Goal: Transaction & Acquisition: Purchase product/service

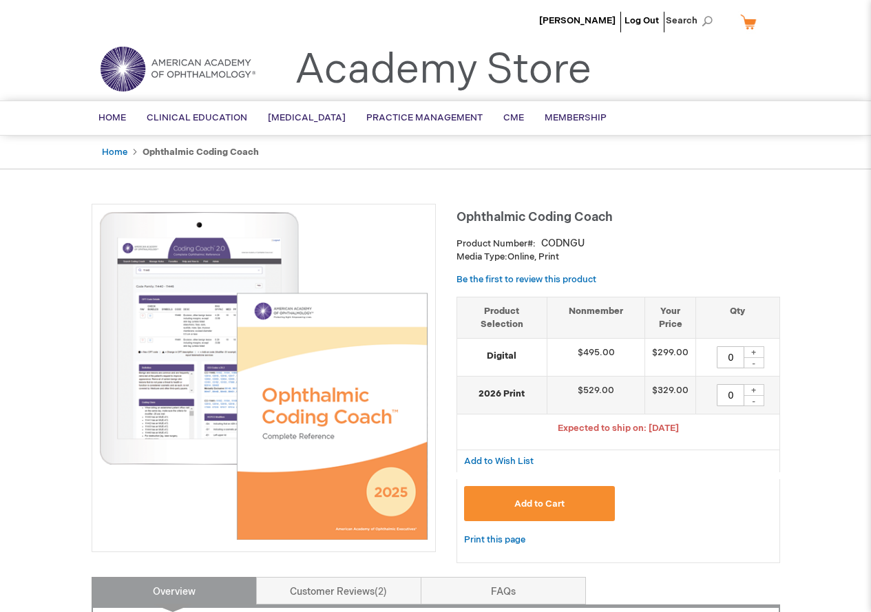
click at [750, 392] on div "+" at bounding box center [754, 390] width 21 height 12
type input "1"
click at [550, 507] on span "Add to Cart" at bounding box center [539, 503] width 50 height 11
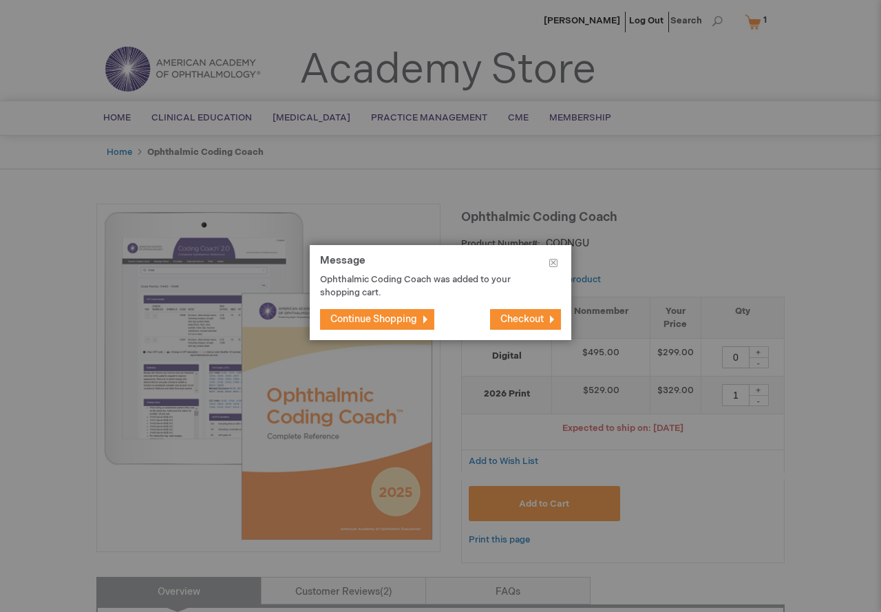
click at [368, 320] on span "Continue Shopping" at bounding box center [373, 319] width 87 height 12
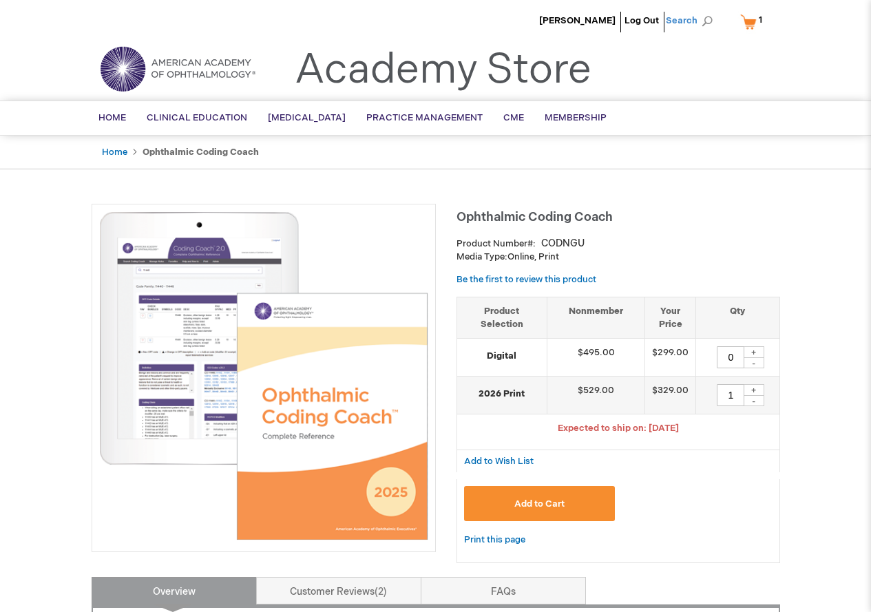
click at [679, 19] on span "Search" at bounding box center [692, 21] width 52 height 28
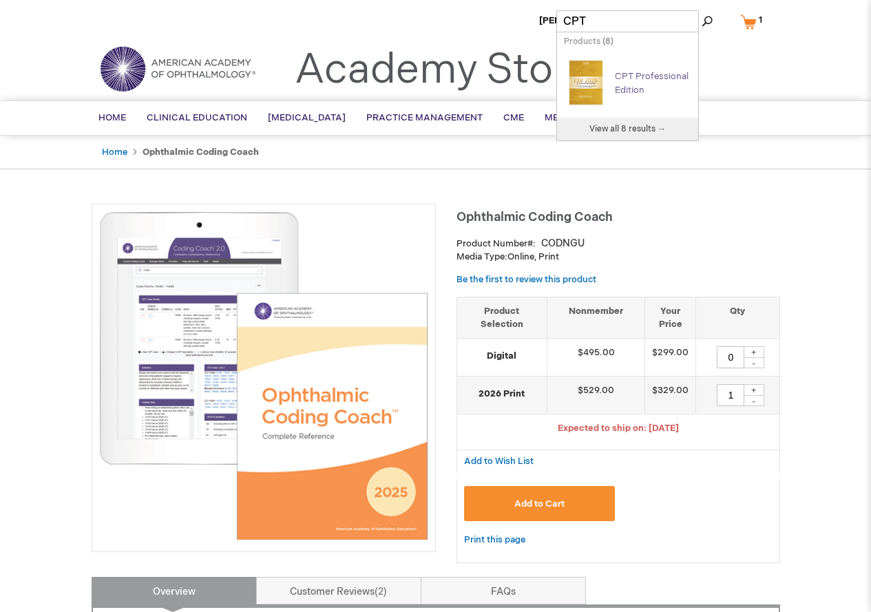
click at [636, 82] on link "CPT Professional Edition" at bounding box center [652, 83] width 74 height 25
click at [595, 81] on img "Search Autocomplete Result" at bounding box center [586, 82] width 44 height 55
type input "CPT"
click at [607, 127] on span "View all 8 results →" at bounding box center [627, 129] width 76 height 10
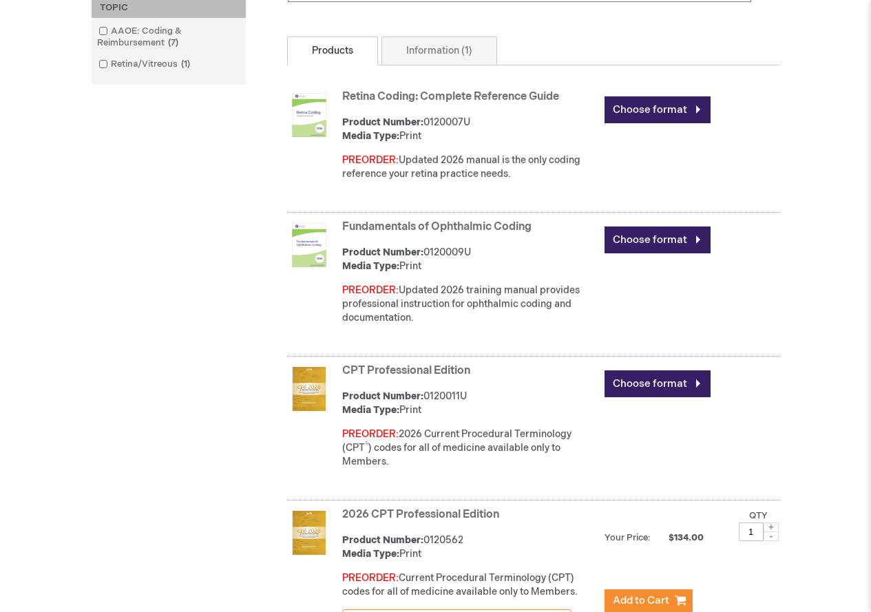
scroll to position [413, 0]
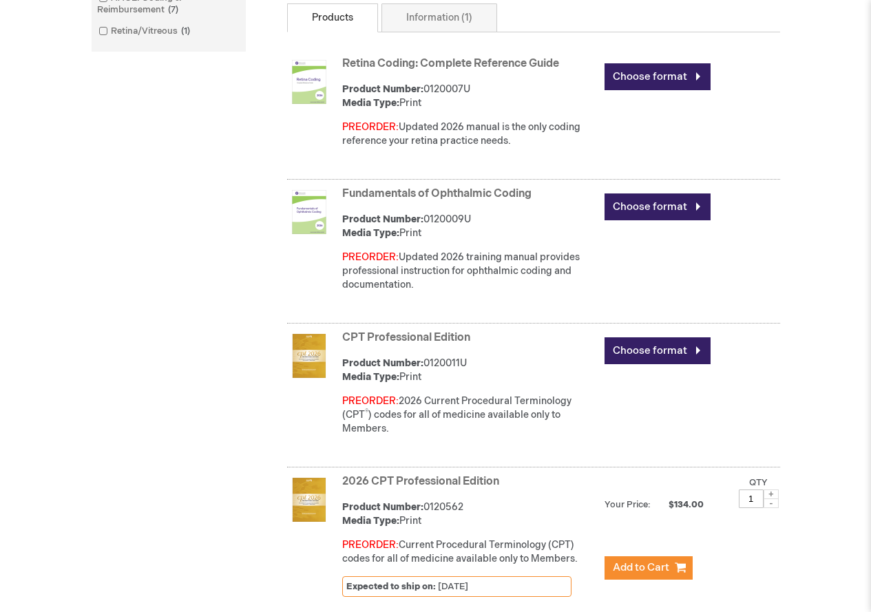
click at [424, 337] on link "CPT Professional Edition" at bounding box center [406, 337] width 128 height 13
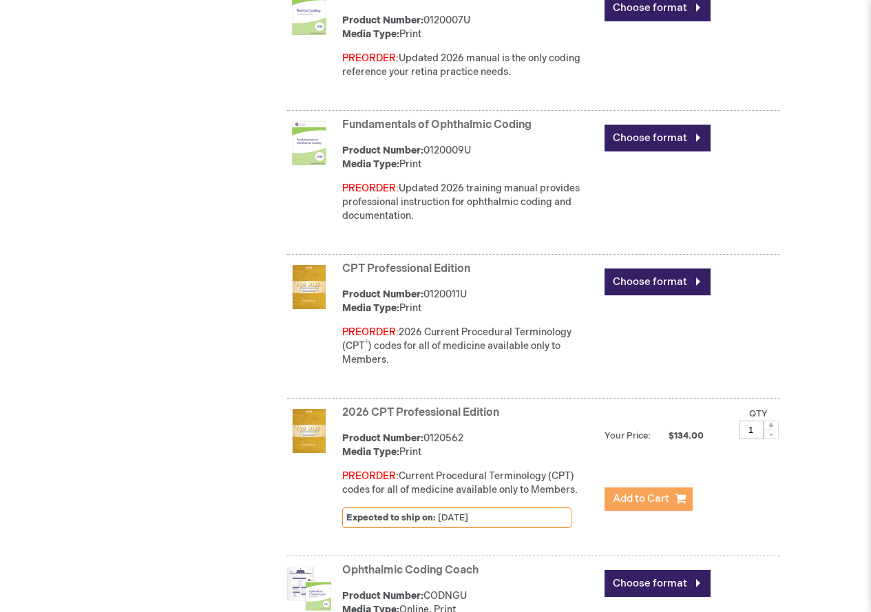
click at [633, 503] on span "Add to Cart" at bounding box center [641, 498] width 56 height 13
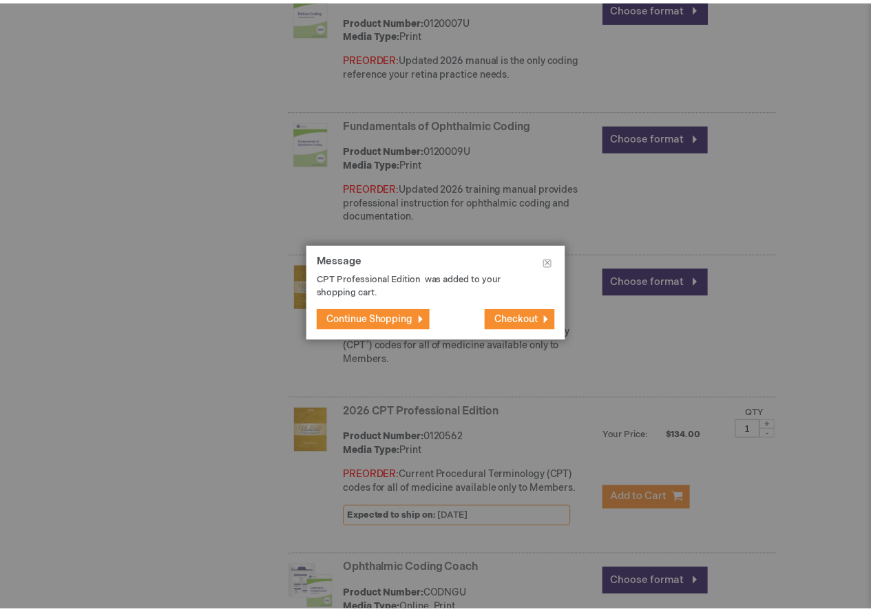
scroll to position [496, 0]
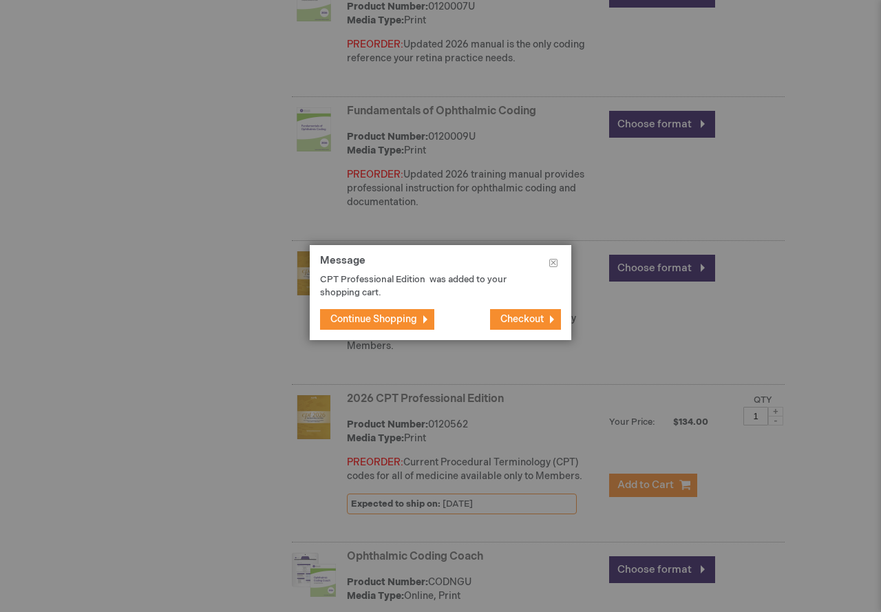
click at [383, 319] on span "Continue Shopping" at bounding box center [373, 319] width 87 height 12
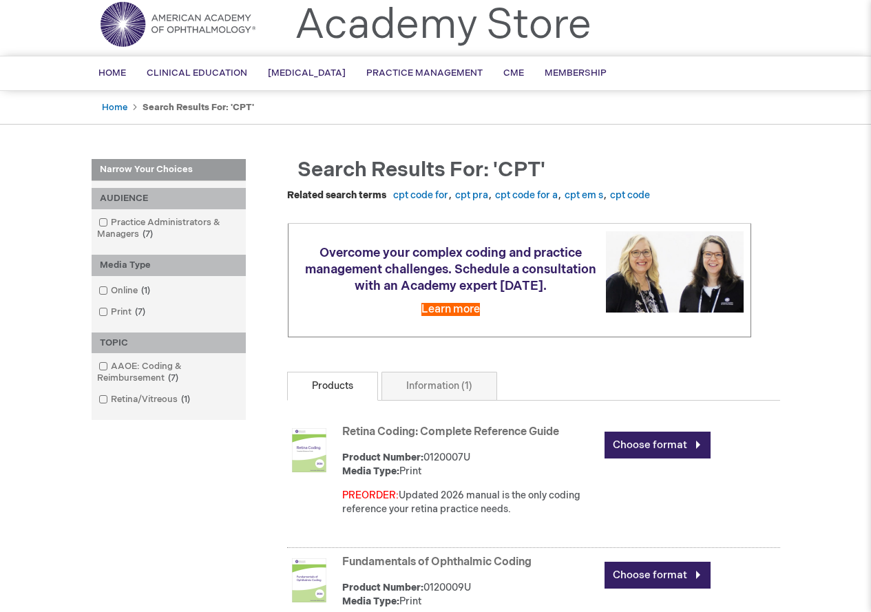
scroll to position [0, 0]
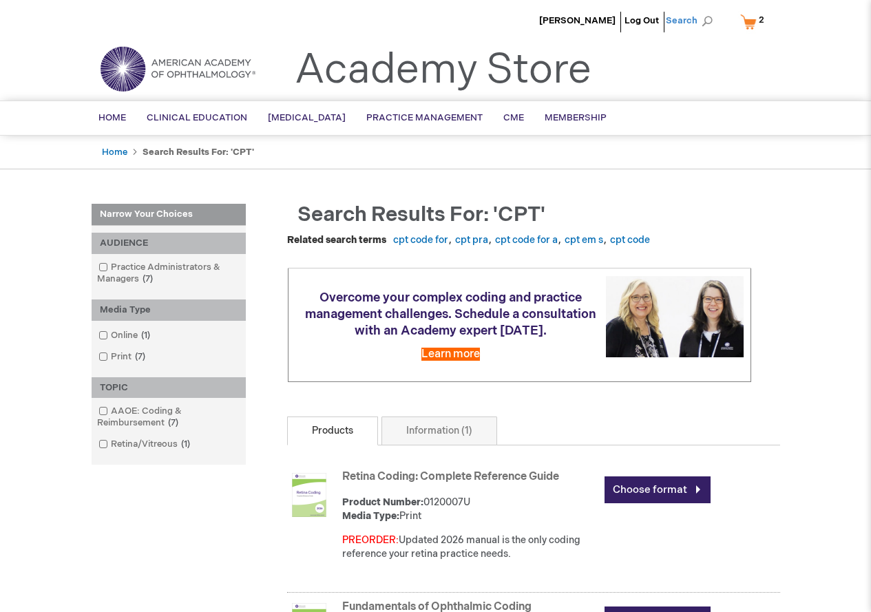
click at [677, 21] on span "Search" at bounding box center [692, 21] width 52 height 28
type input "C"
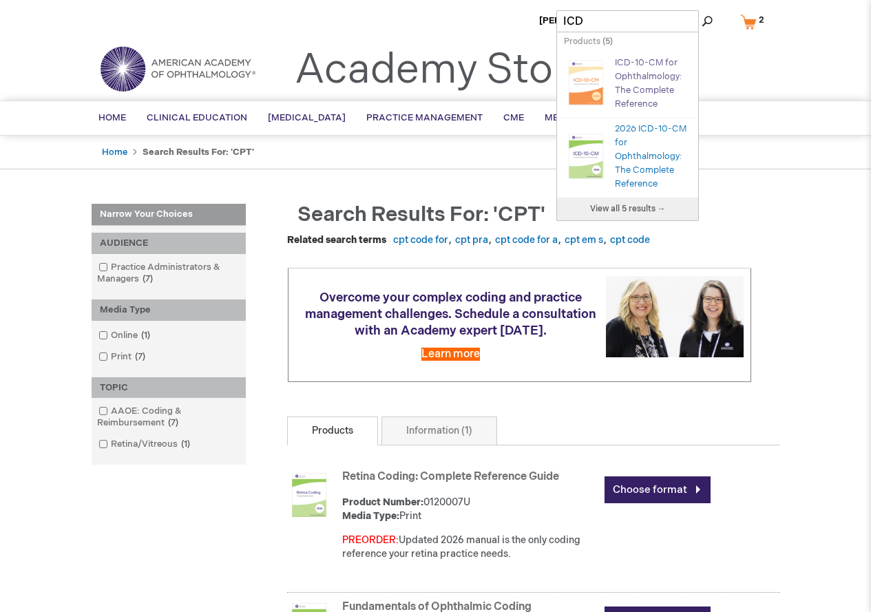
click at [640, 76] on link "ICD-10-CM for Ophthalmology: The Complete Reference" at bounding box center [648, 83] width 67 height 52
click at [631, 63] on link "ICD-10-CM for Ophthalmology: The Complete Reference" at bounding box center [648, 83] width 67 height 52
type input "ICD"
click at [624, 202] on link "View all 5 results →" at bounding box center [627, 209] width 141 height 23
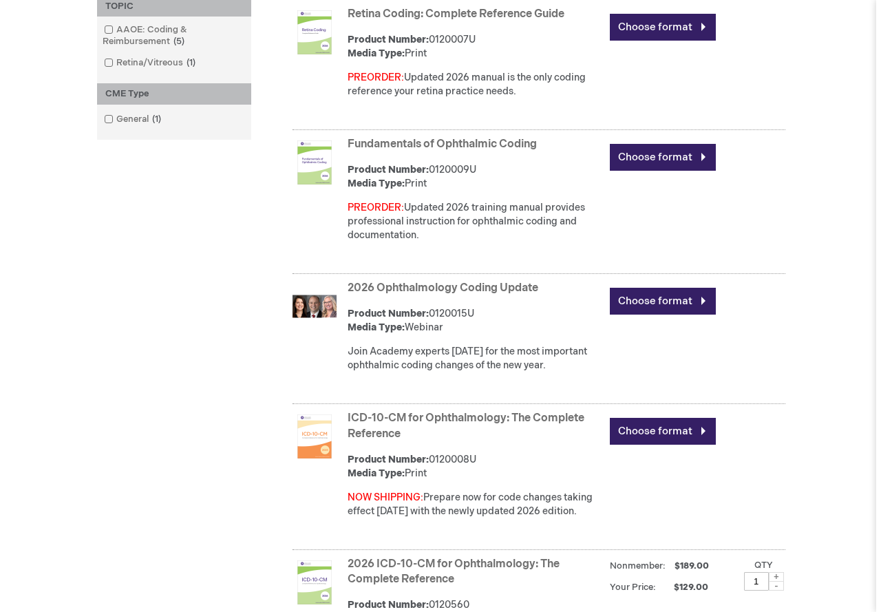
scroll to position [482, 0]
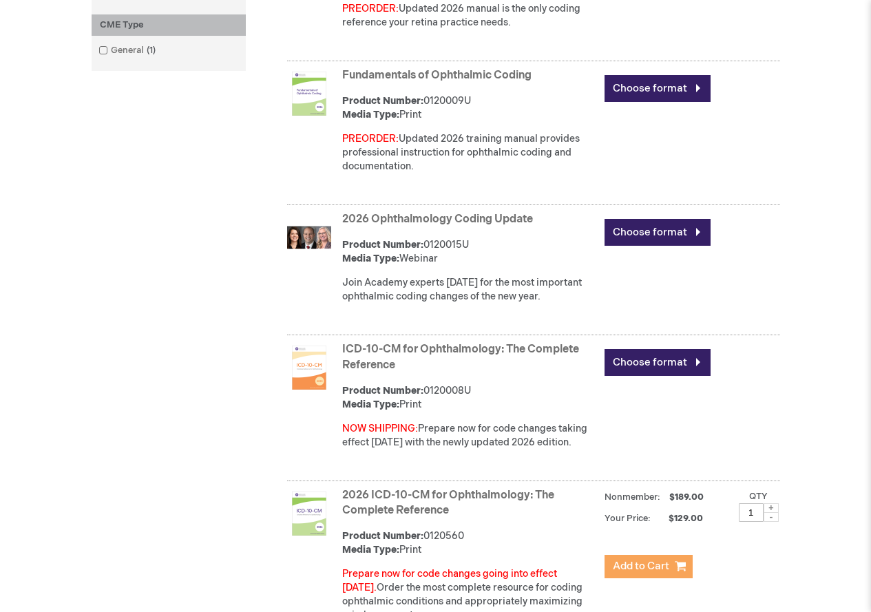
click at [648, 566] on span "Add to Cart" at bounding box center [641, 566] width 56 height 13
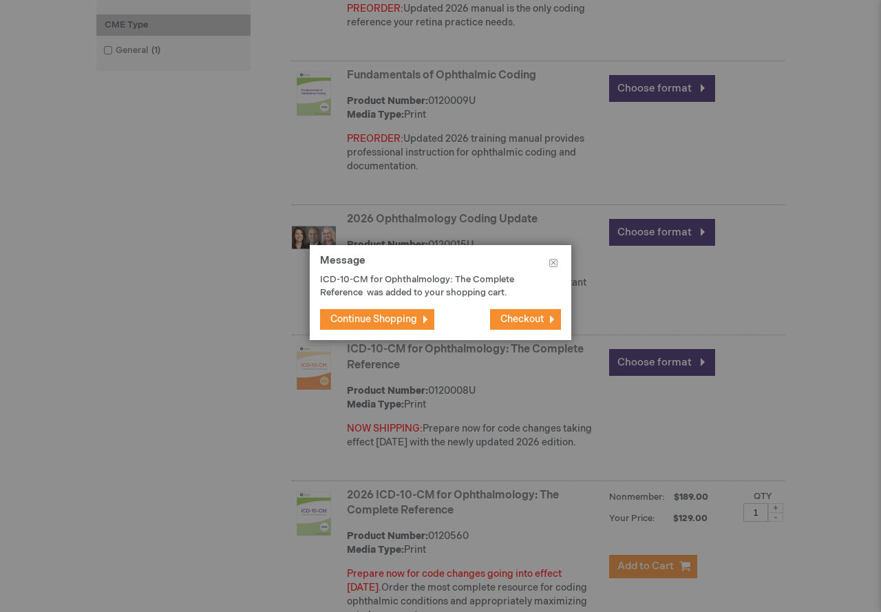
click at [523, 319] on span "Checkout" at bounding box center [521, 319] width 43 height 12
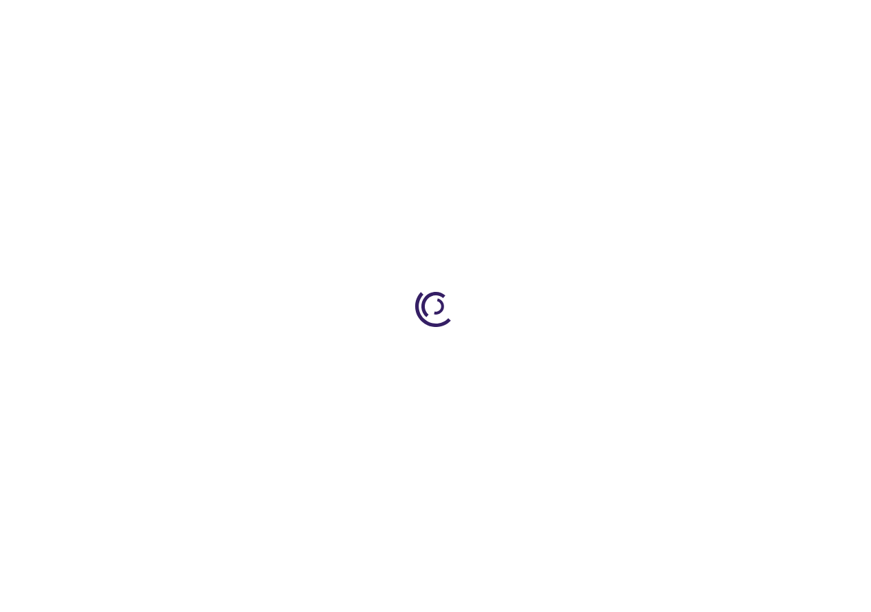
select select "US"
select select "44"
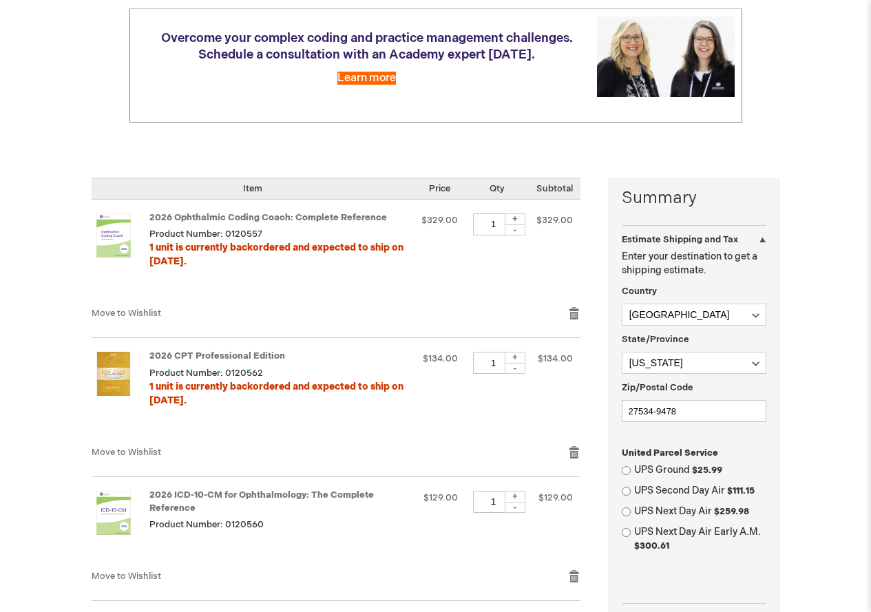
scroll to position [207, 0]
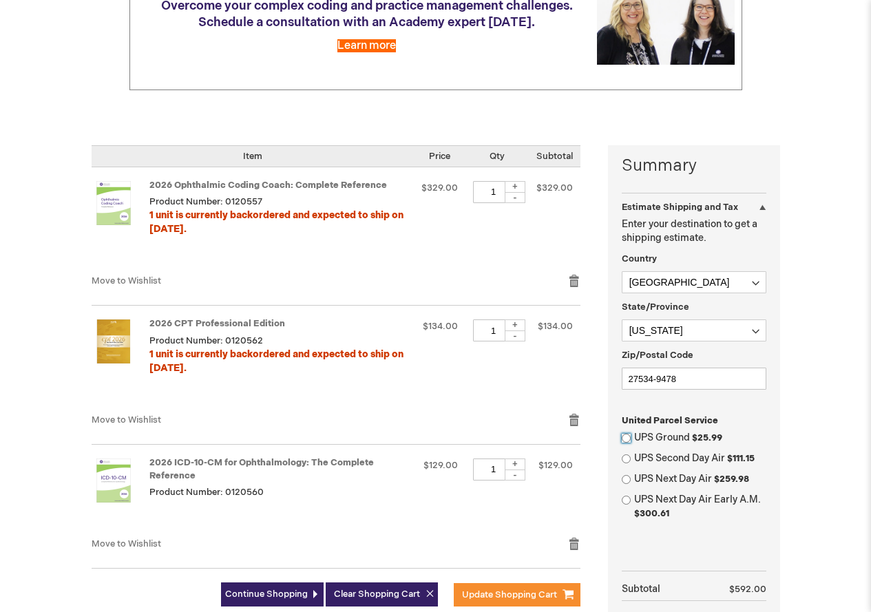
click at [626, 440] on input "UPS Ground $25.99" at bounding box center [626, 438] width 9 height 9
radio input "true"
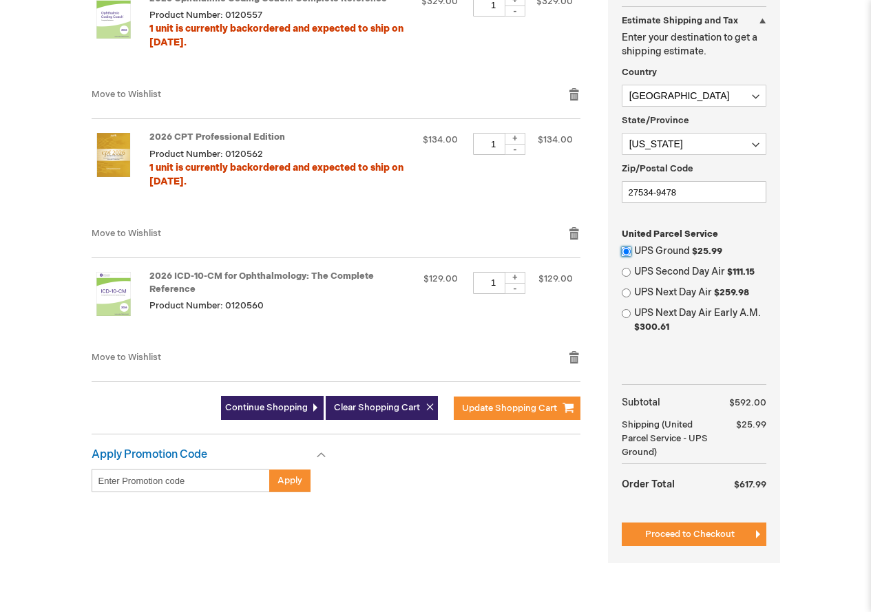
scroll to position [413, 0]
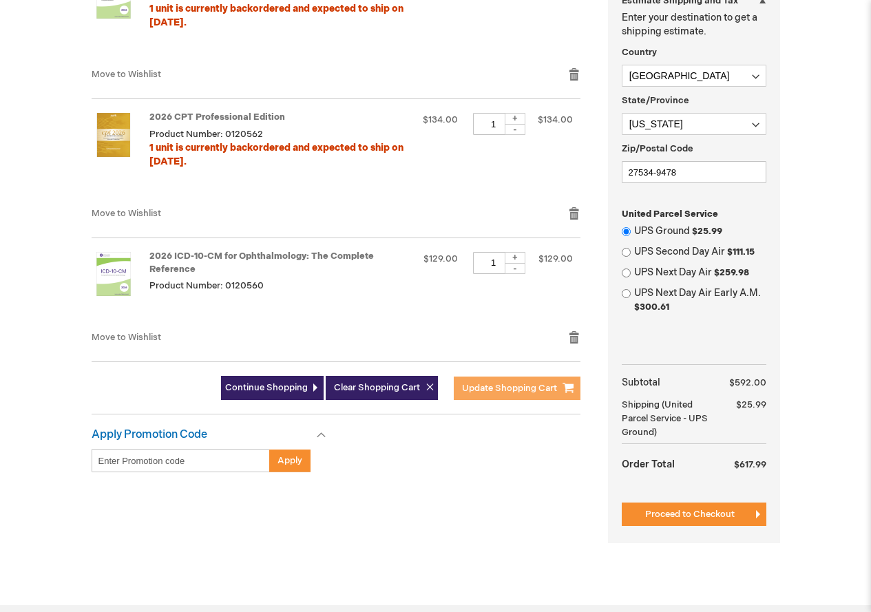
click at [513, 388] on span "Update Shopping Cart" at bounding box center [509, 388] width 95 height 11
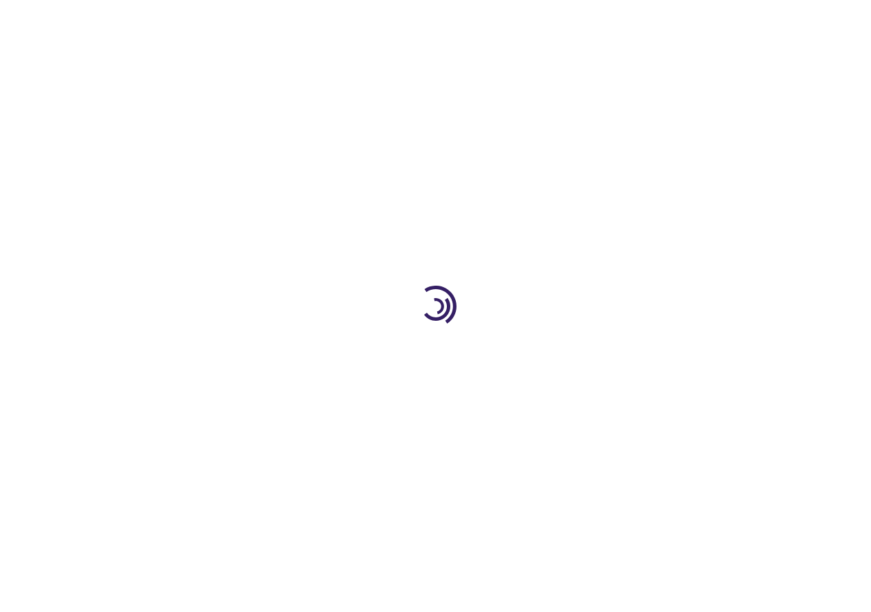
select select "US"
select select "44"
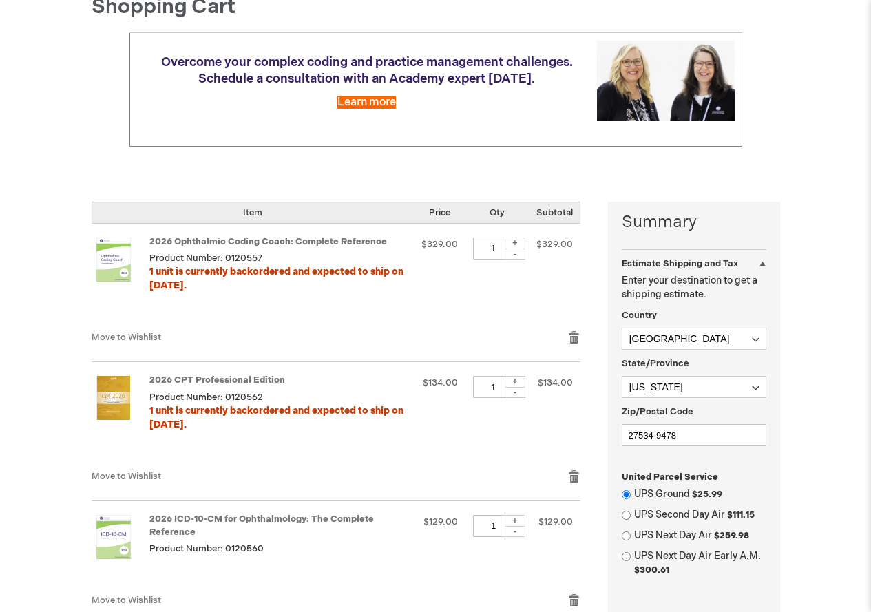
scroll to position [207, 0]
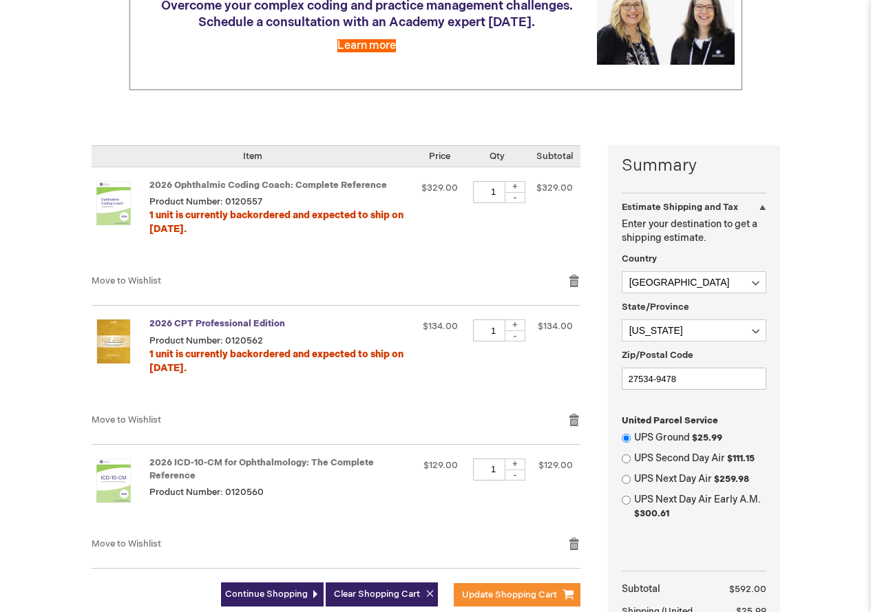
click at [213, 321] on link "2026 CPT Professional Edition" at bounding box center [217, 323] width 136 height 11
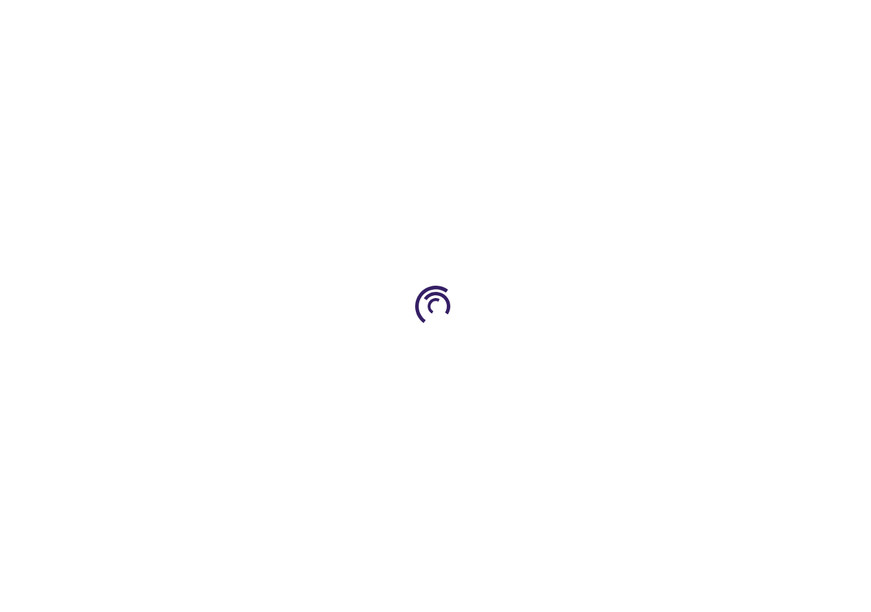
click at [213, 321] on div at bounding box center [435, 306] width 871 height 612
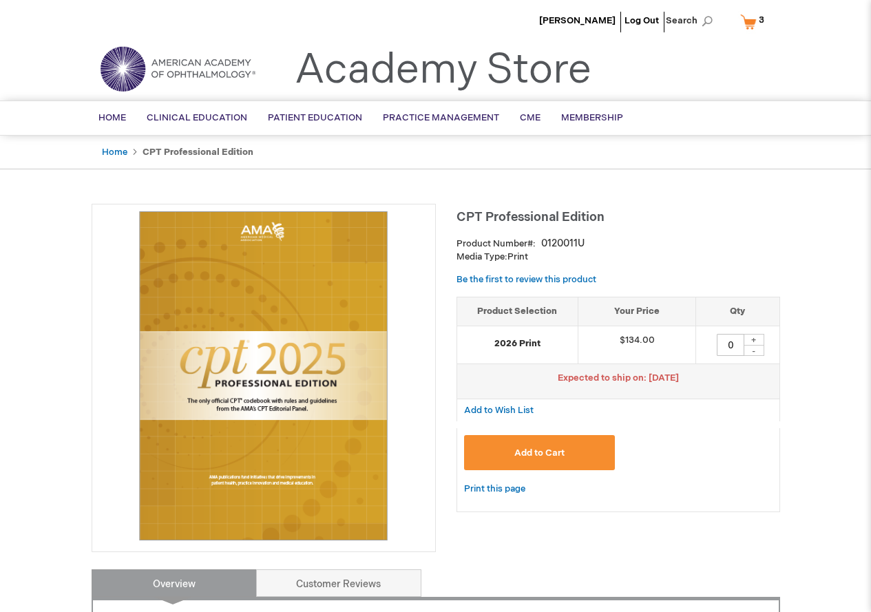
click at [748, 17] on link "My Cart 3 3 items" at bounding box center [755, 22] width 36 height 24
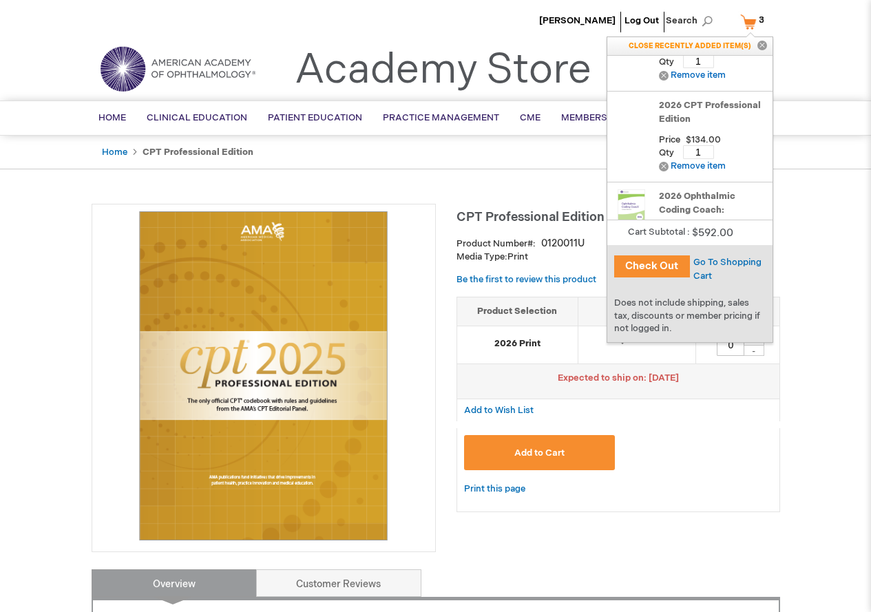
scroll to position [136, 0]
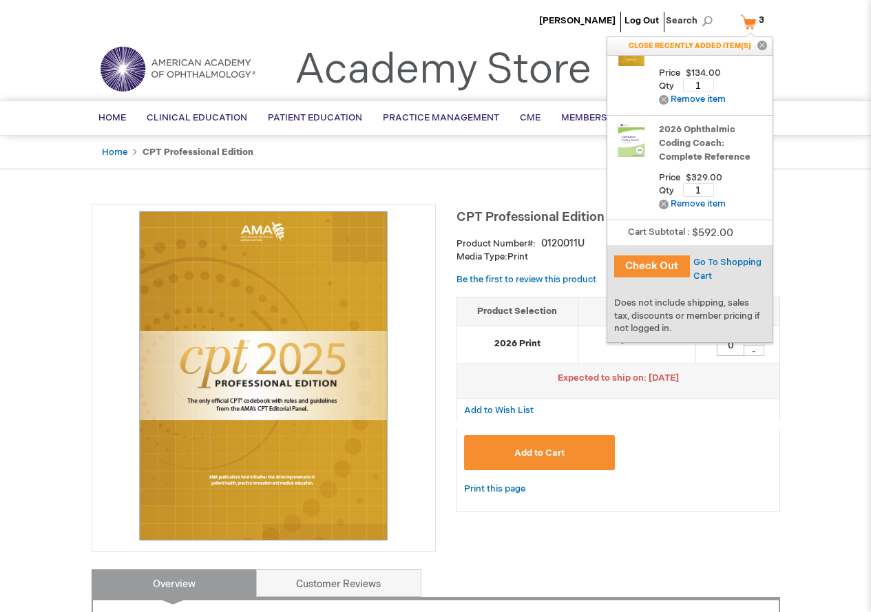
click at [662, 263] on button "Check Out" at bounding box center [652, 266] width 76 height 22
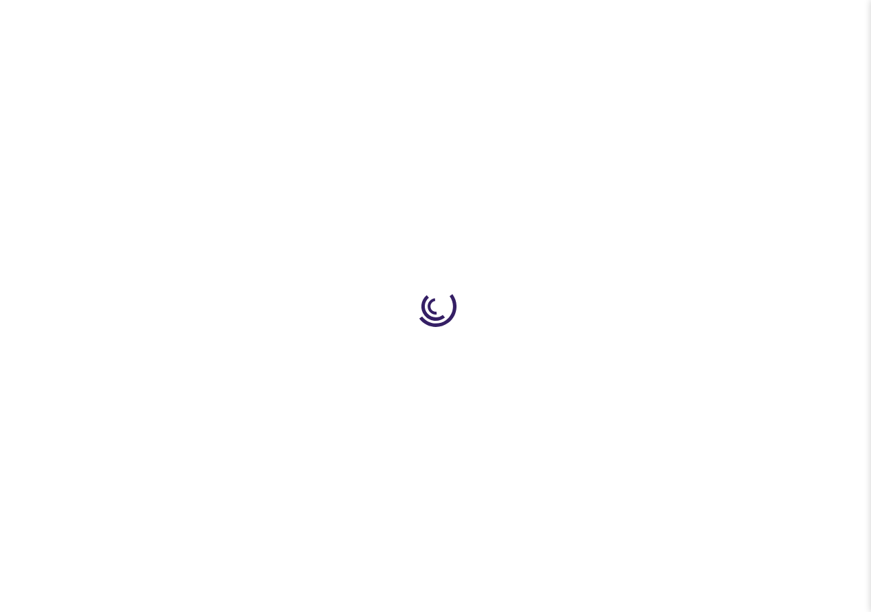
select select "US"
select select "44"
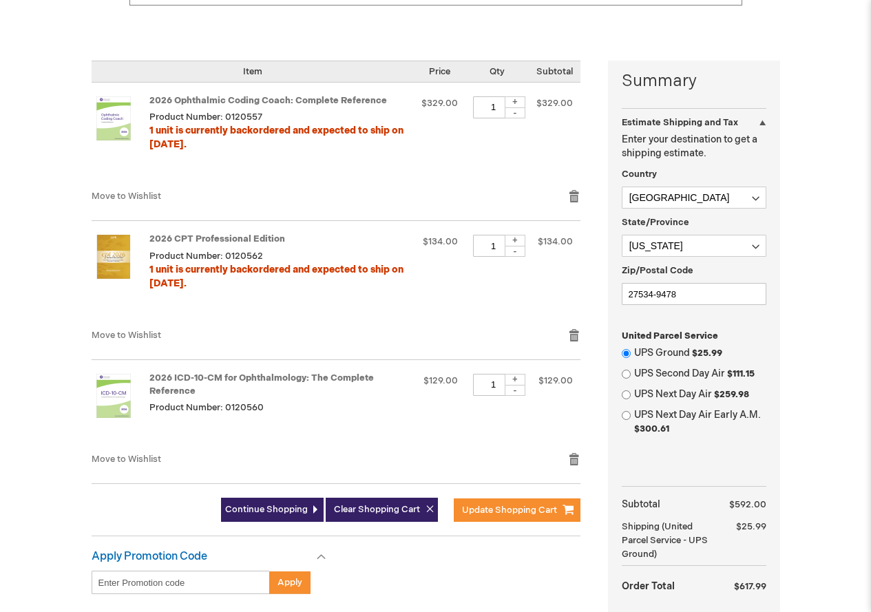
scroll to position [275, 0]
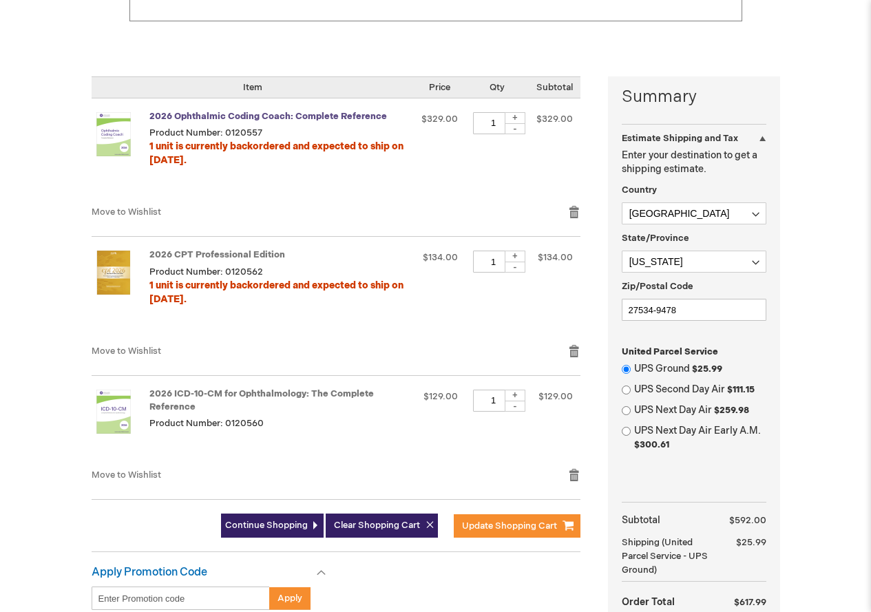
click at [205, 113] on link "2026 Ophthalmic Coding Coach: Complete Reference" at bounding box center [268, 116] width 238 height 11
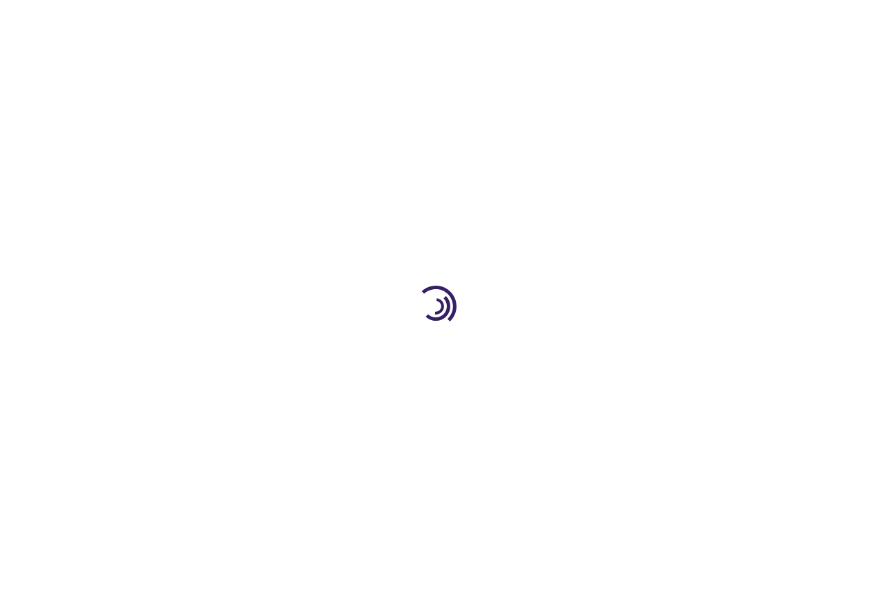
type input "0"
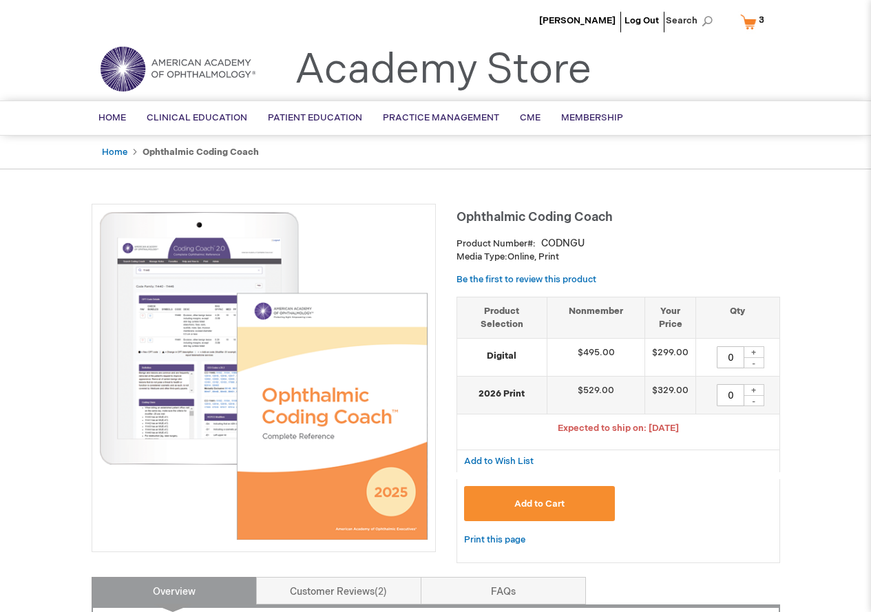
click at [752, 389] on div "+" at bounding box center [754, 390] width 21 height 12
type input "1"
click at [547, 503] on span "Add to Cart" at bounding box center [539, 503] width 50 height 11
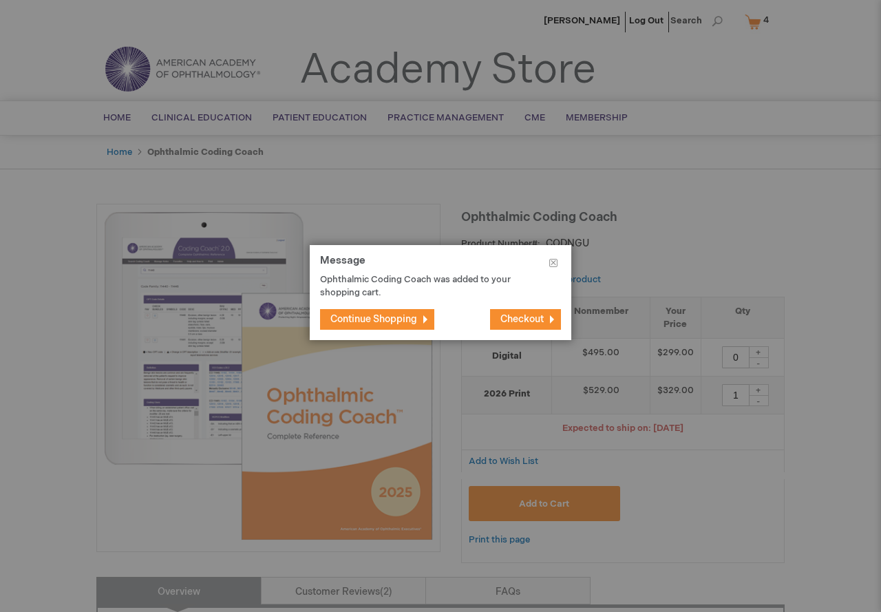
click at [389, 317] on span "Continue Shopping" at bounding box center [373, 319] width 87 height 12
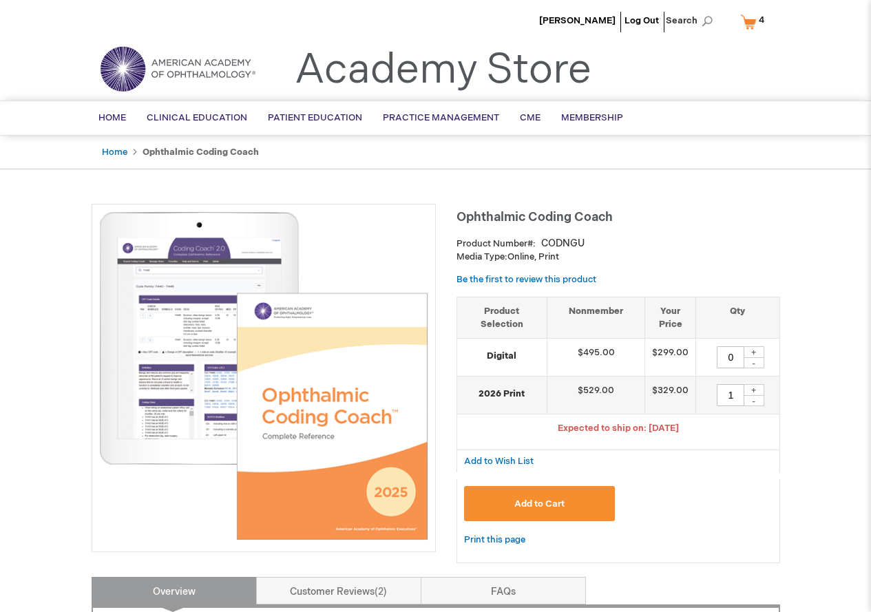
click at [754, 20] on link "My Cart 4 4 items" at bounding box center [755, 22] width 36 height 24
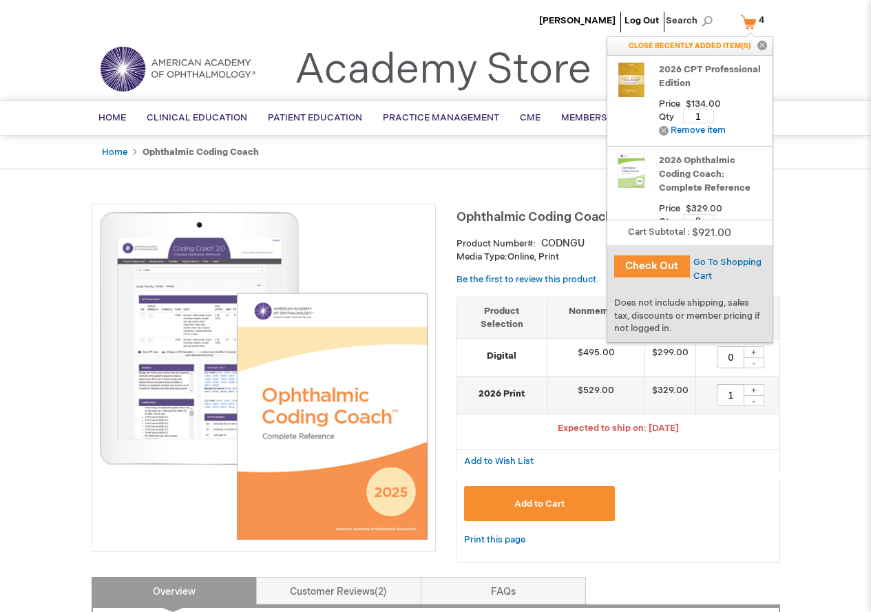
scroll to position [136, 0]
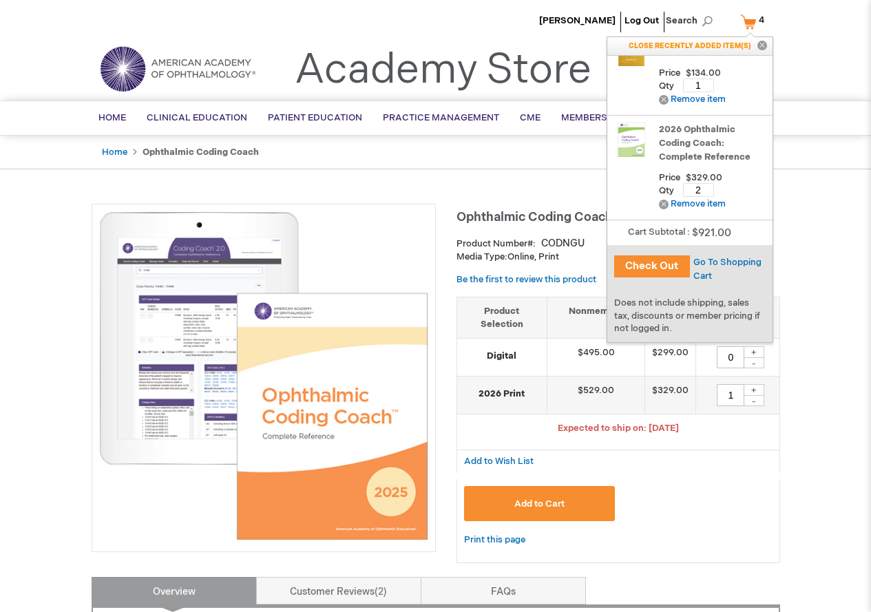
click at [697, 189] on input "2" at bounding box center [698, 190] width 31 height 14
type input "1"
click at [731, 189] on span "Update" at bounding box center [741, 190] width 31 height 11
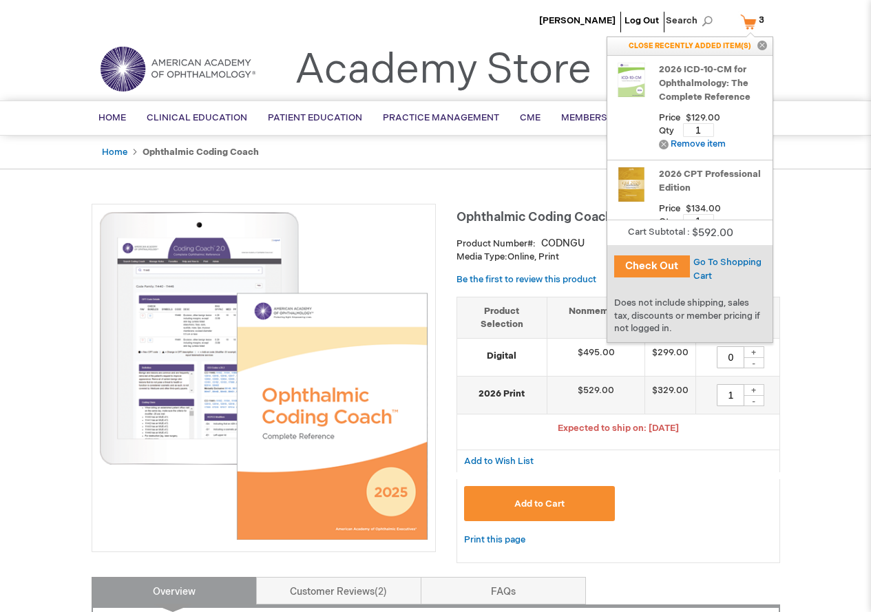
click at [693, 67] on link "2026 ICD-10-CM for Ophthalmology: The Complete Reference" at bounding box center [712, 83] width 107 height 41
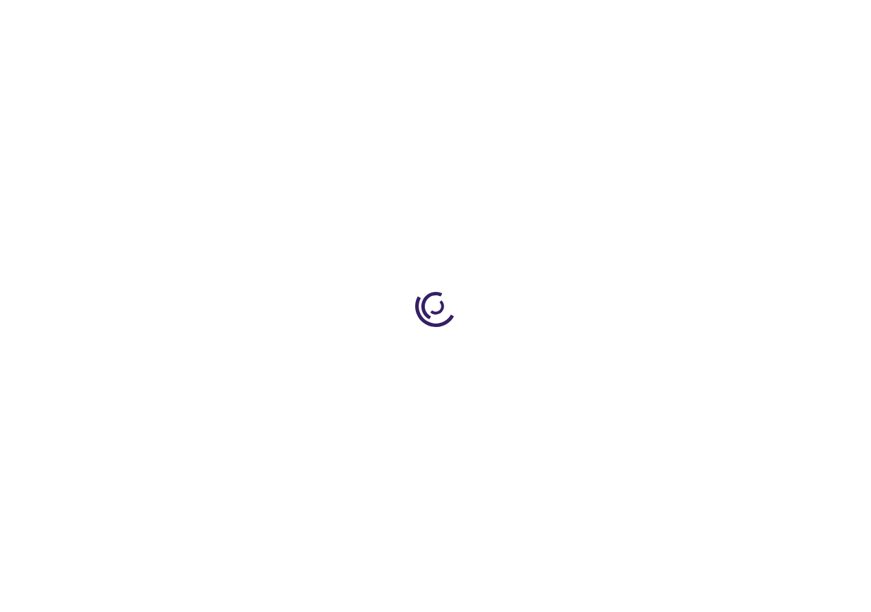
type input "0"
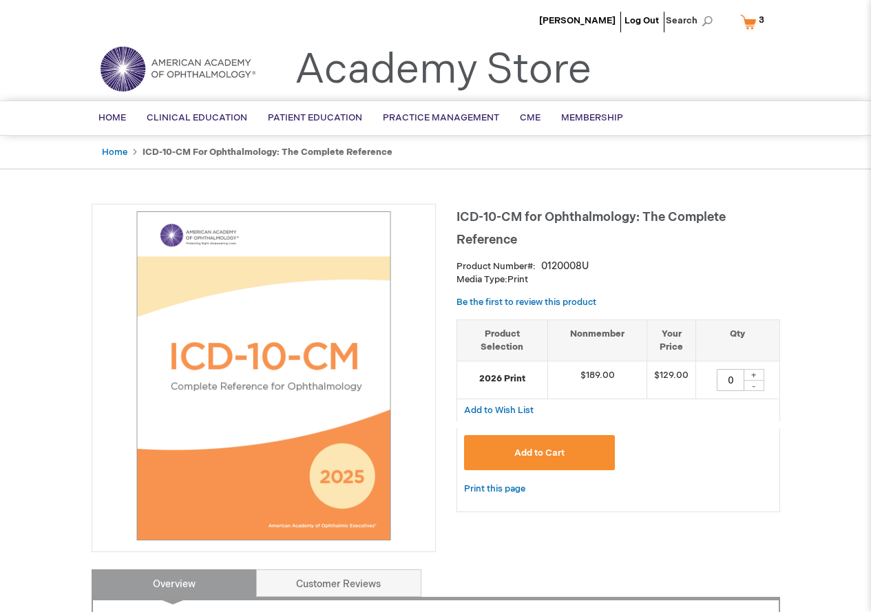
click at [747, 19] on link "My Cart 3 3 items" at bounding box center [755, 22] width 36 height 24
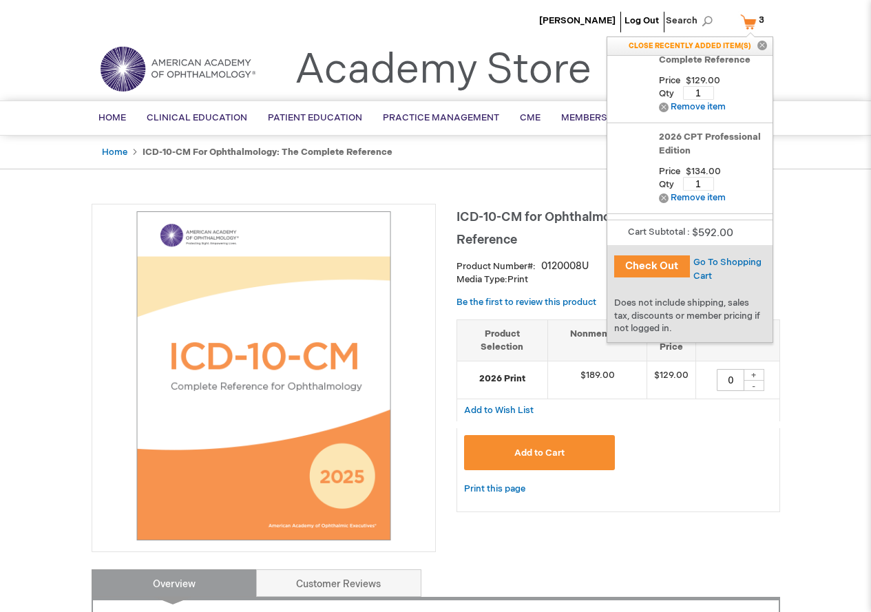
scroll to position [69, 0]
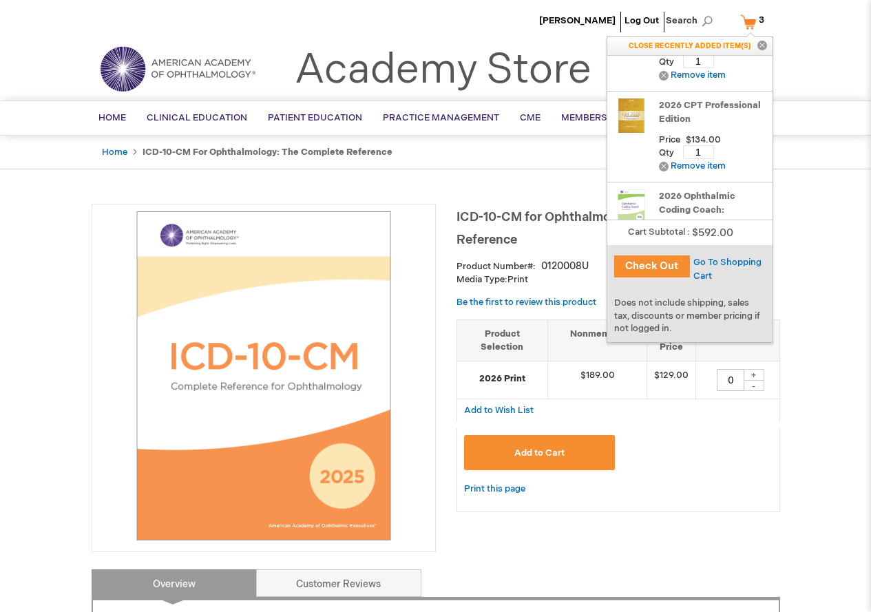
click at [686, 107] on link "2026 CPT Professional Edition" at bounding box center [712, 112] width 107 height 28
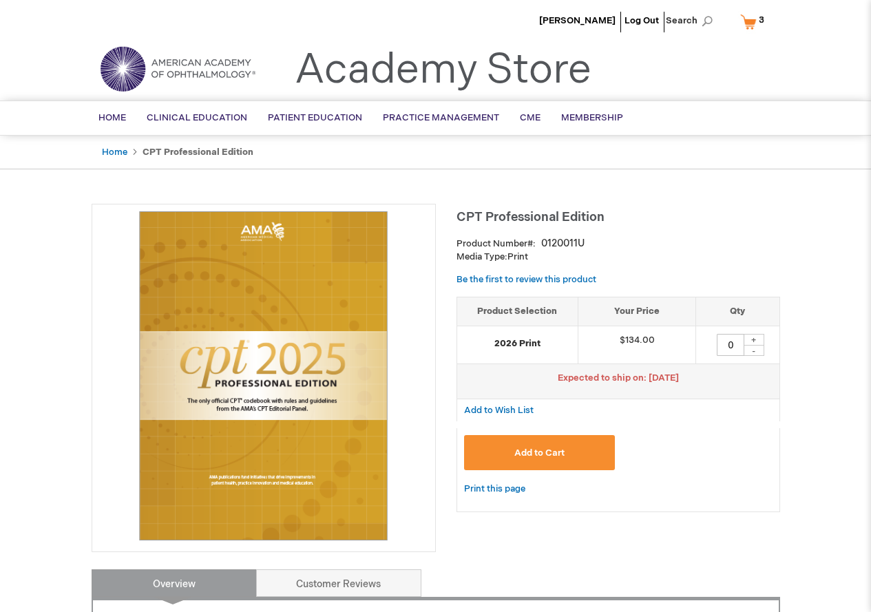
click at [751, 25] on link "My Cart 3 3 items" at bounding box center [755, 22] width 36 height 24
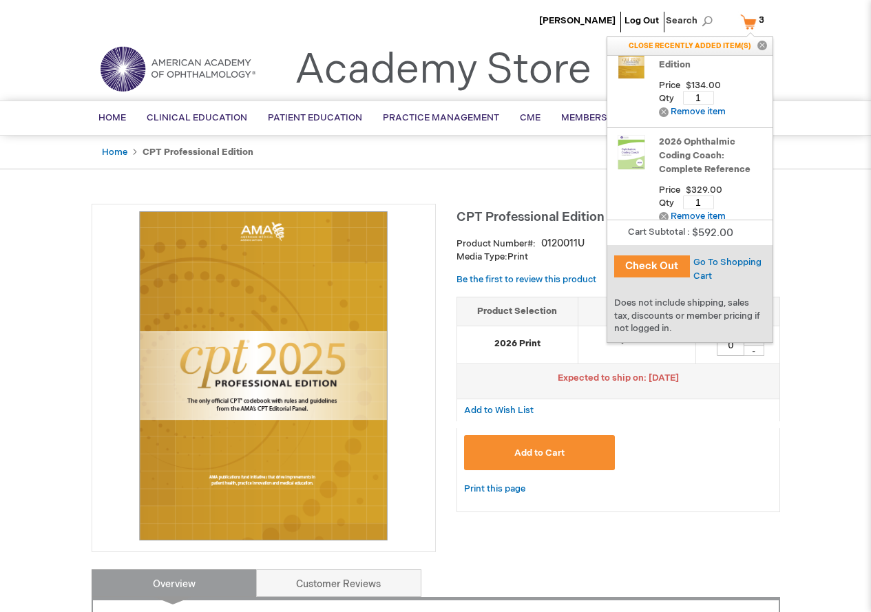
scroll to position [136, 0]
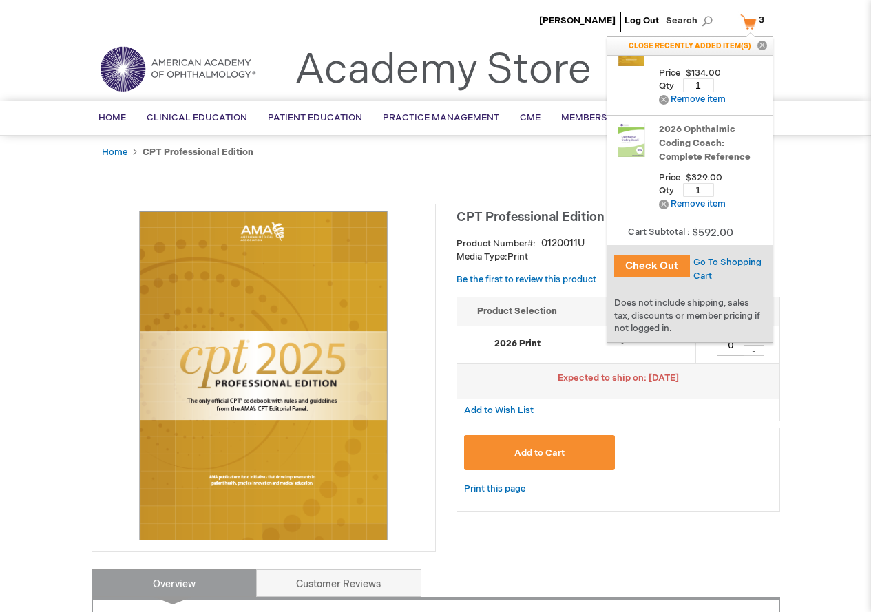
click at [690, 131] on link "2026 Ophthalmic Coding Coach: Complete Reference" at bounding box center [712, 143] width 107 height 41
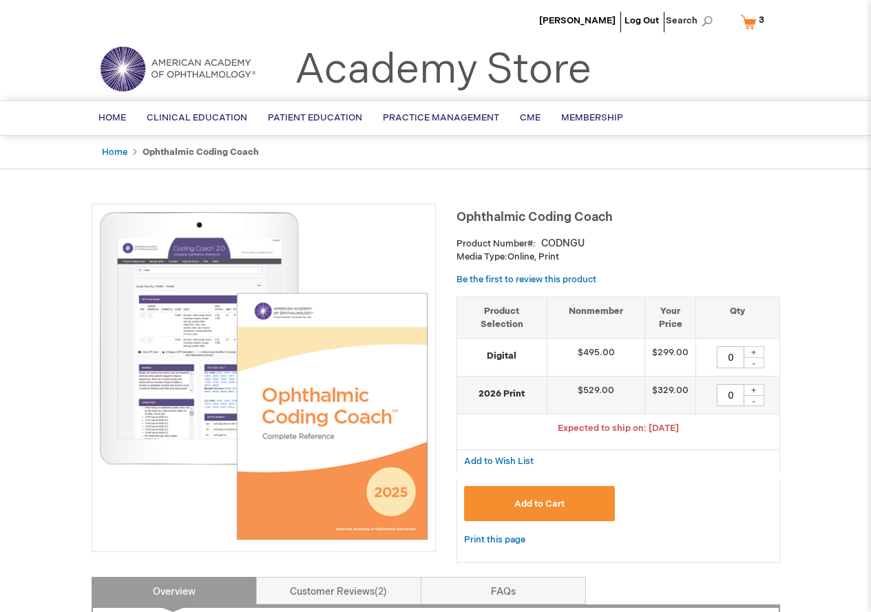
click at [755, 390] on div "+" at bounding box center [754, 390] width 21 height 12
type input "1"
click at [562, 507] on span "Add to Cart" at bounding box center [539, 503] width 50 height 11
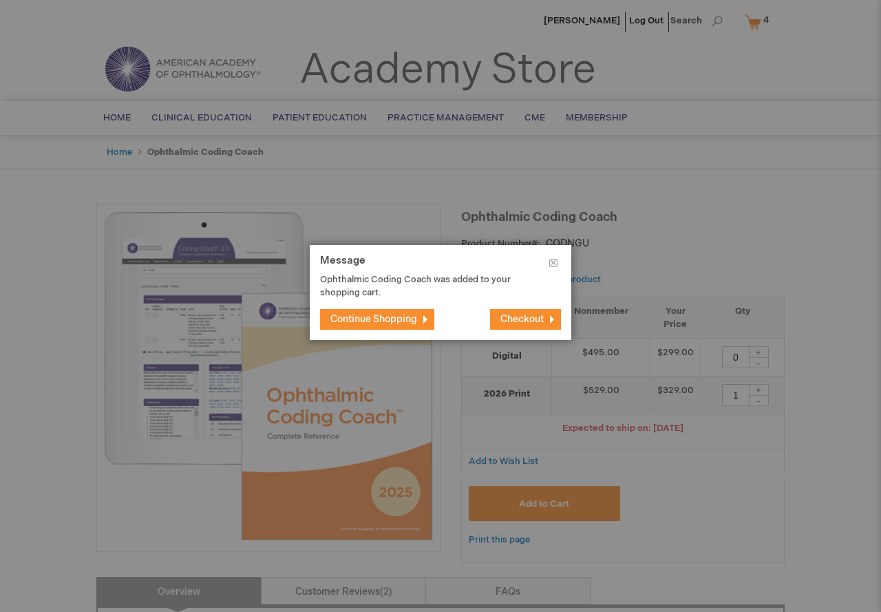
click at [405, 323] on span "Continue Shopping" at bounding box center [373, 319] width 87 height 12
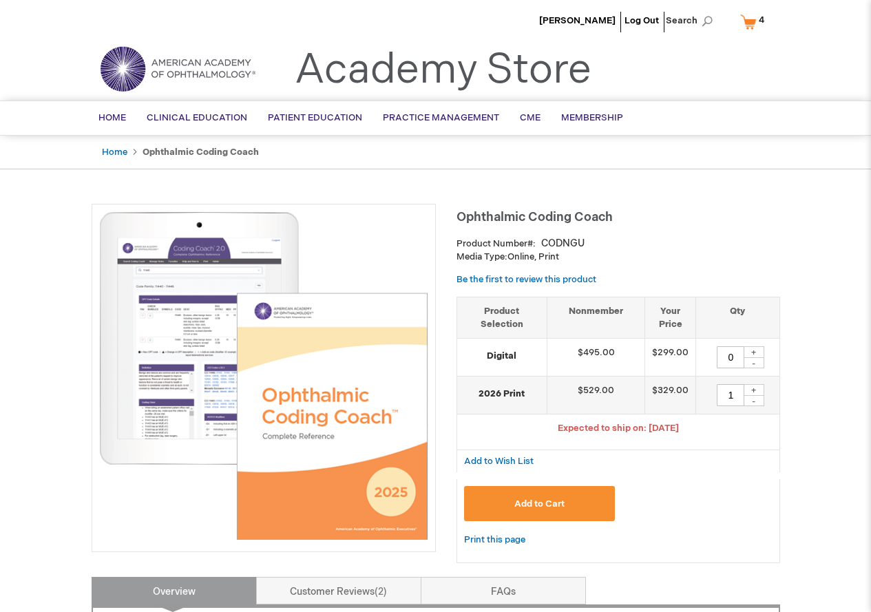
click at [750, 17] on link "My Cart 4 4 items" at bounding box center [755, 22] width 36 height 24
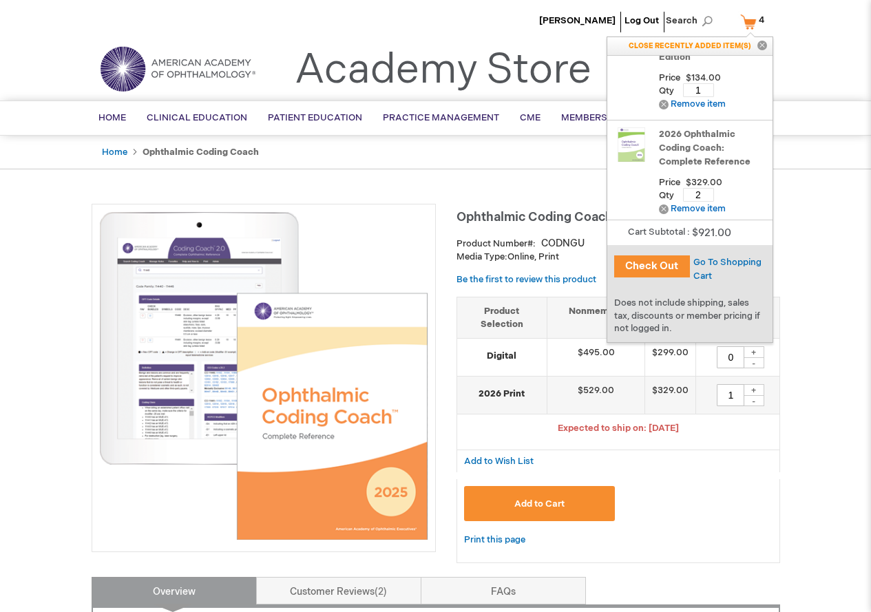
scroll to position [136, 0]
click at [691, 192] on input "2" at bounding box center [698, 190] width 31 height 14
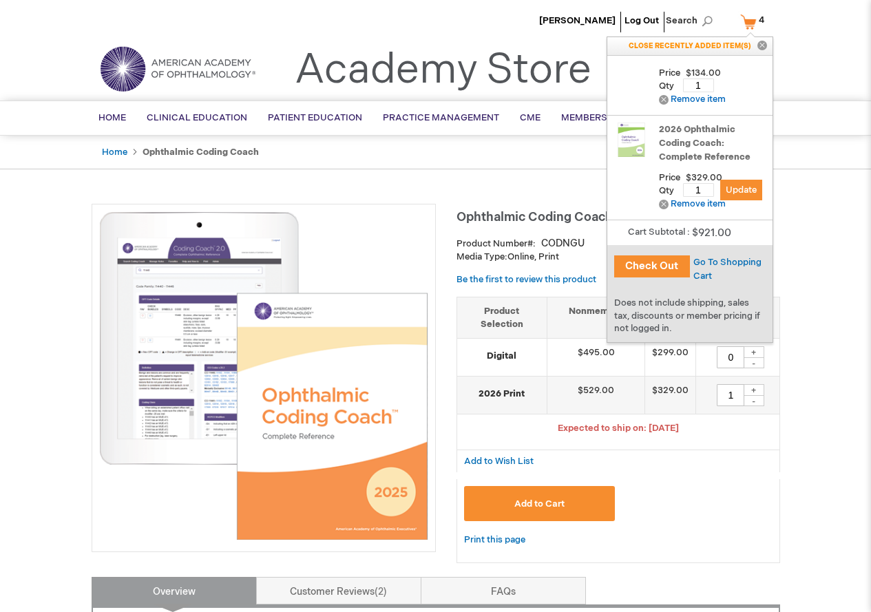
type input "1"
click at [737, 191] on span "Update" at bounding box center [741, 190] width 31 height 11
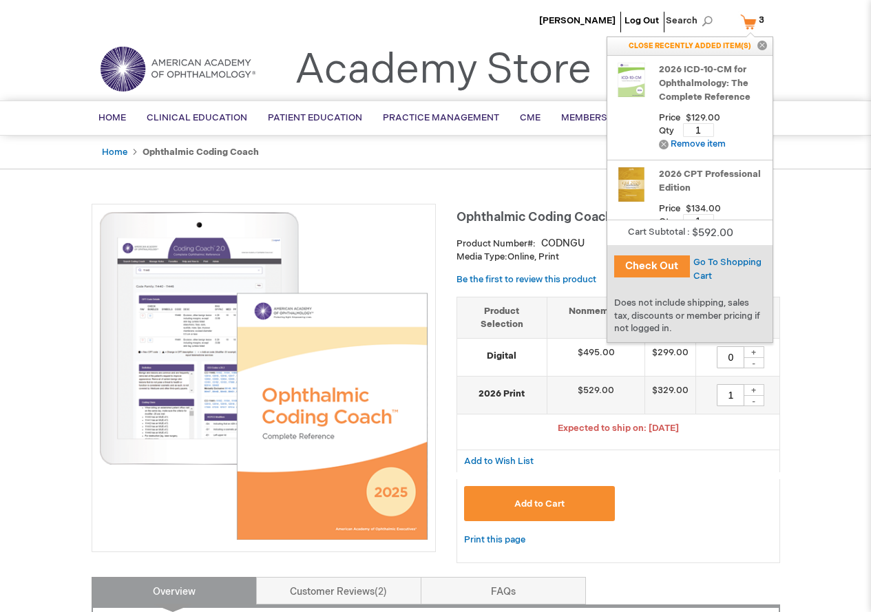
click at [653, 268] on button "Check Out" at bounding box center [652, 266] width 76 height 22
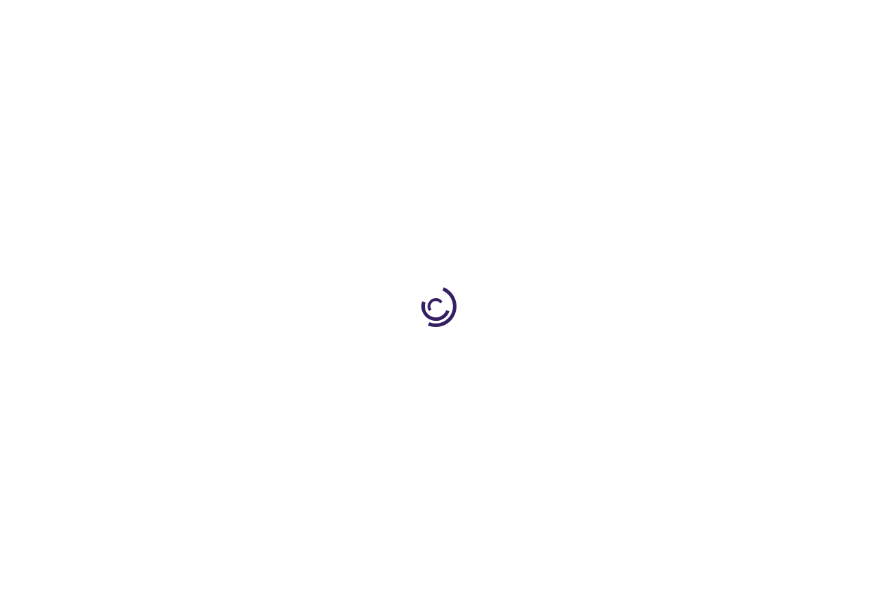
select select "US"
select select "44"
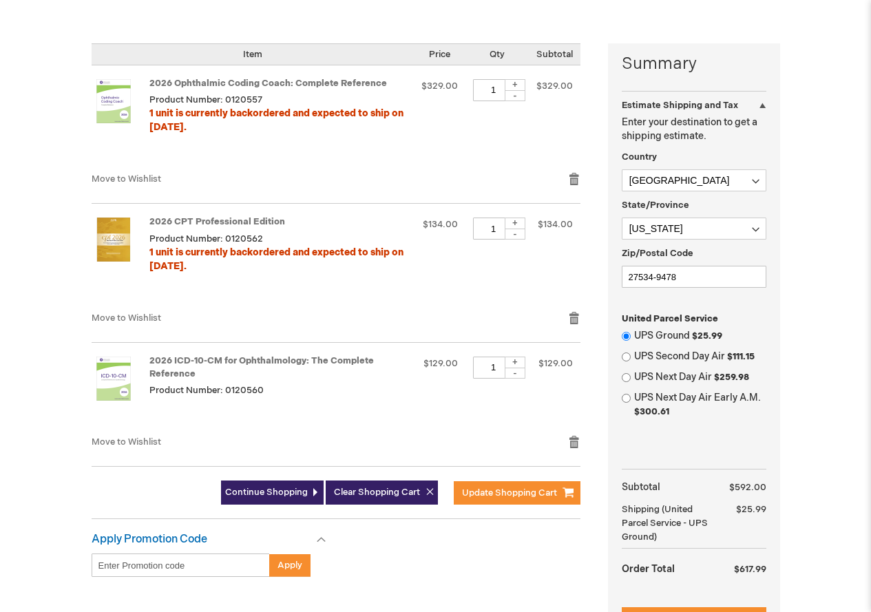
scroll to position [344, 0]
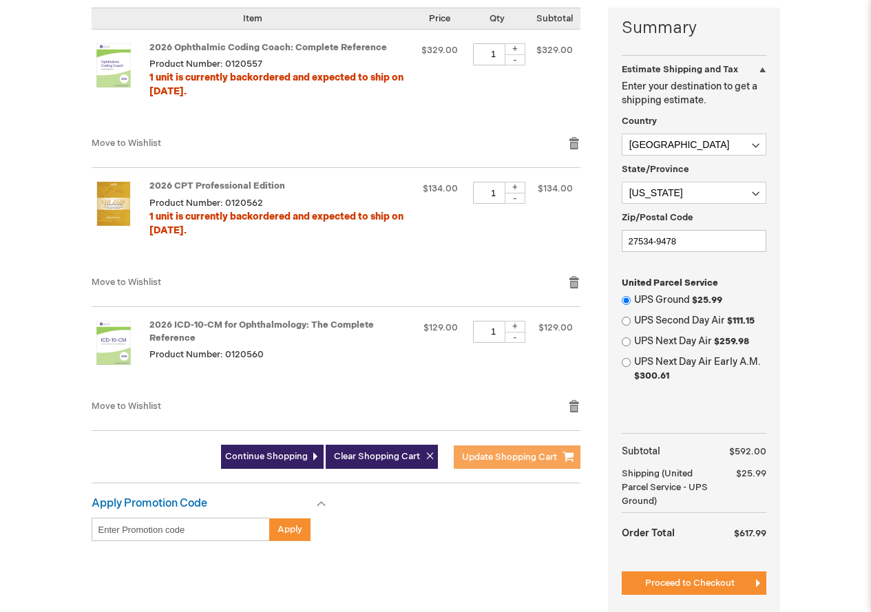
click at [498, 454] on span "Update Shopping Cart" at bounding box center [509, 457] width 95 height 11
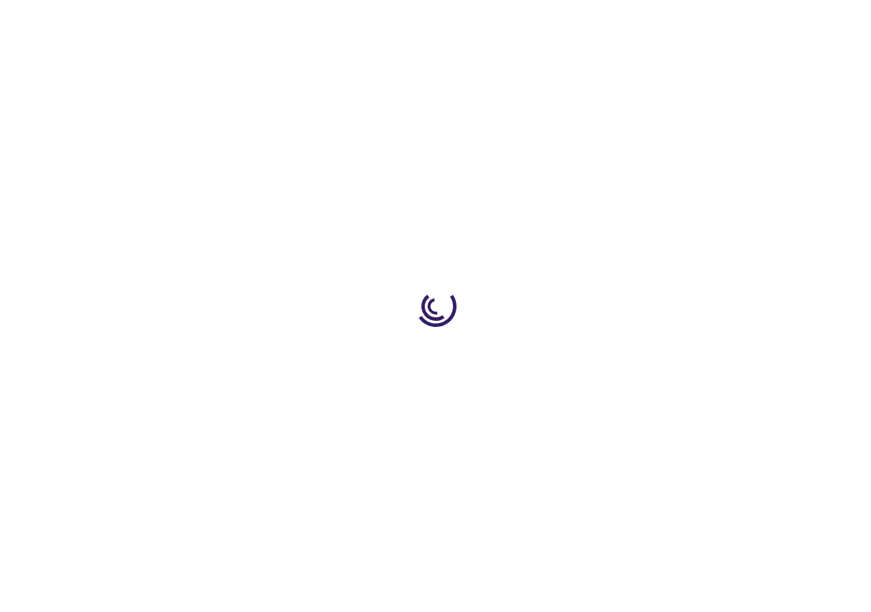
select select "US"
select select "44"
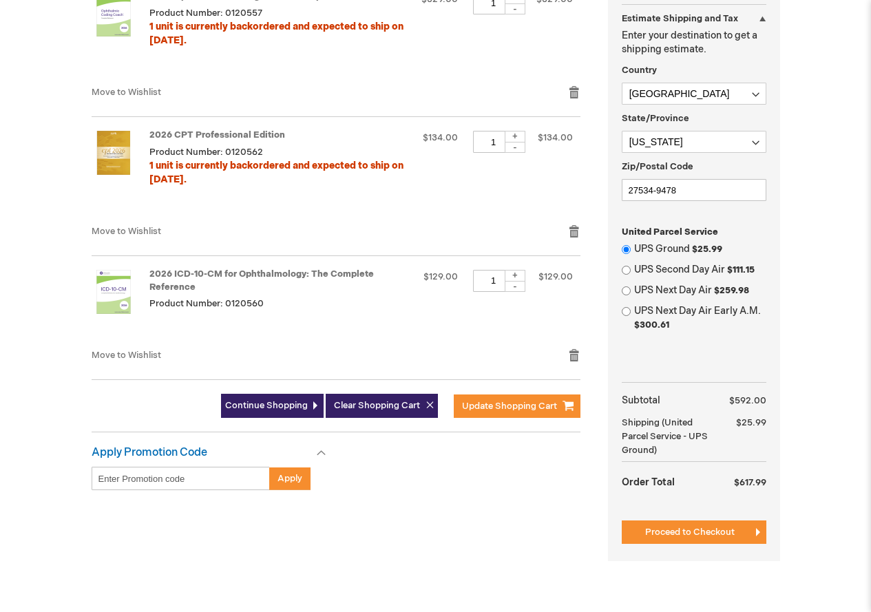
scroll to position [413, 0]
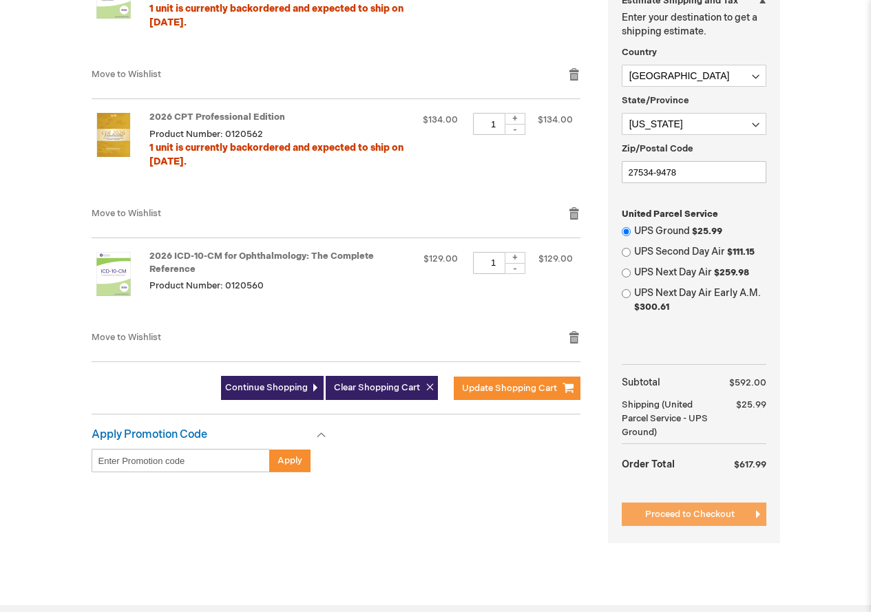
click at [682, 506] on button "Proceed to Checkout" at bounding box center [694, 514] width 145 height 23
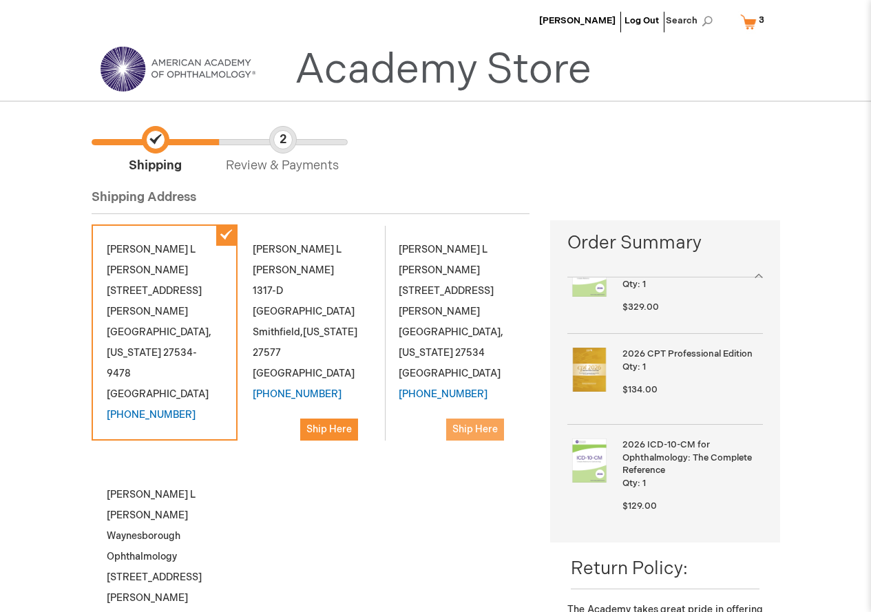
click at [487, 423] on span "Ship Here" at bounding box center [474, 429] width 45 height 12
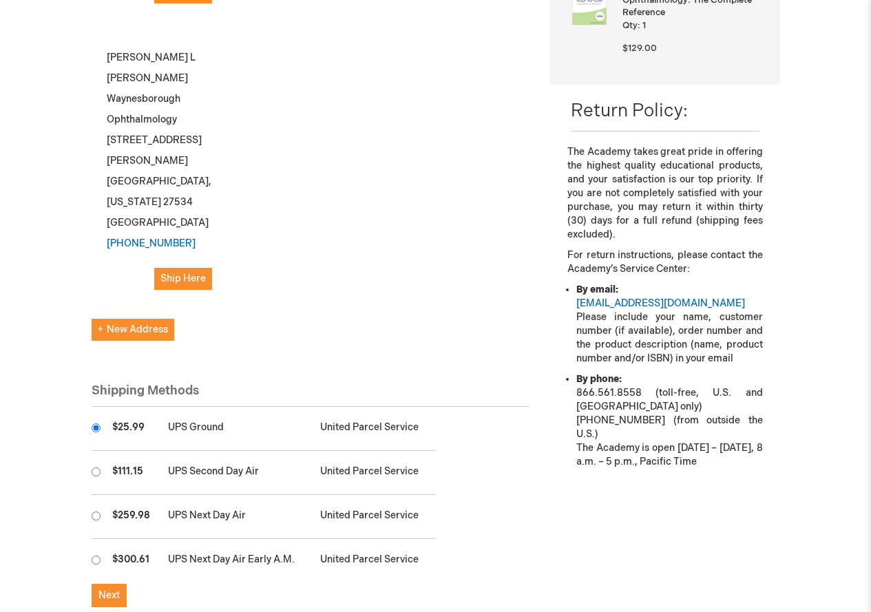
scroll to position [482, 0]
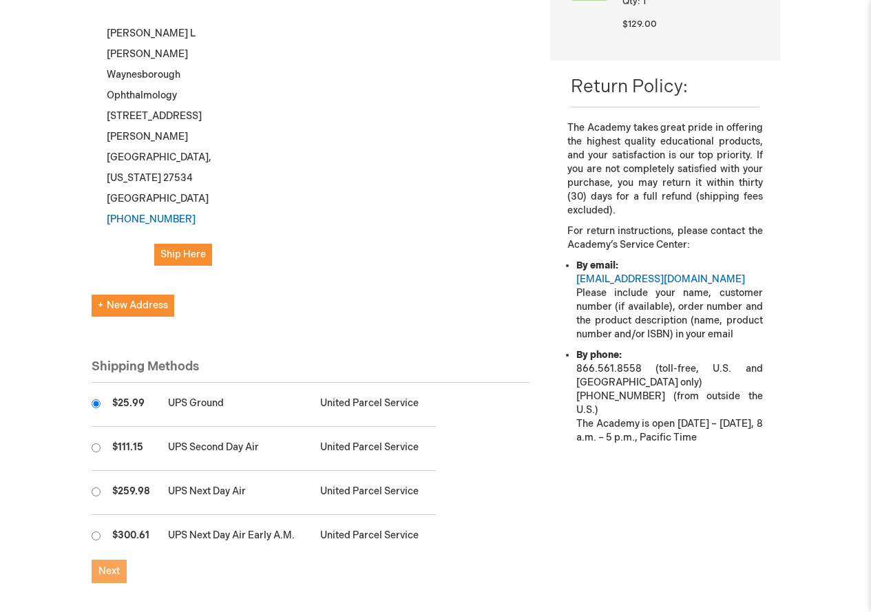
click at [102, 565] on span "Next" at bounding box center [108, 571] width 21 height 12
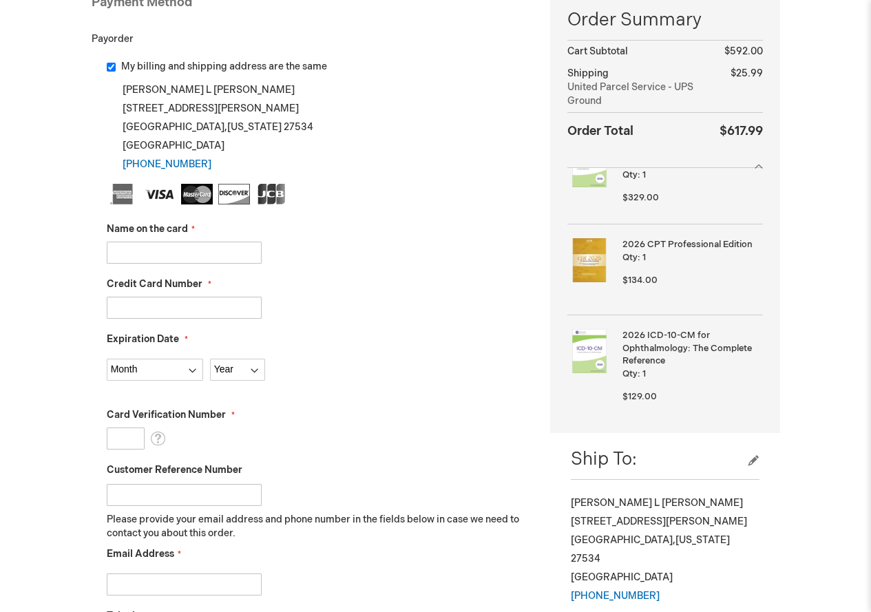
scroll to position [275, 0]
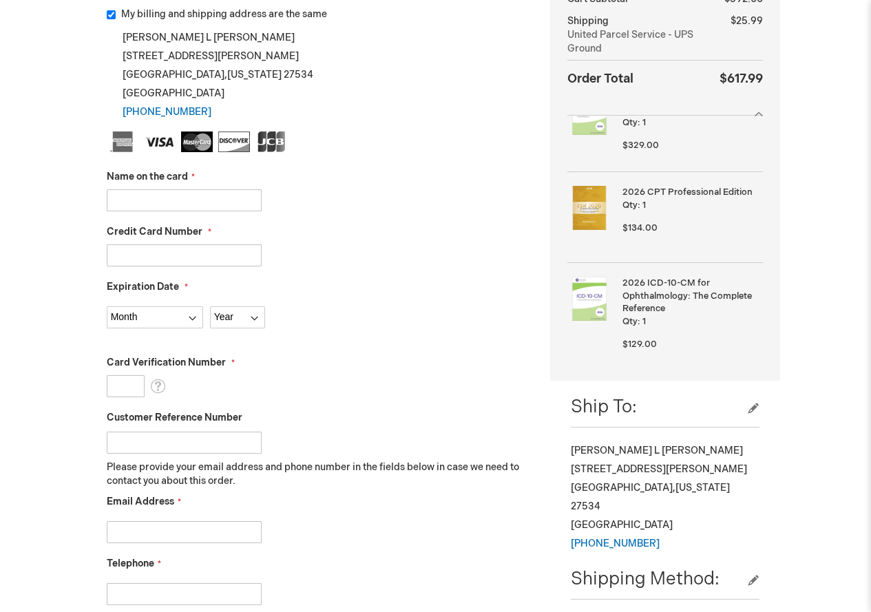
click at [158, 195] on input "Name on the card" at bounding box center [184, 200] width 155 height 22
type input "Waynesborough Ophthalmology"
click at [168, 250] on input "Credit Card Number" at bounding box center [184, 255] width 155 height 22
type input "[CREDIT_CARD_NUMBER]"
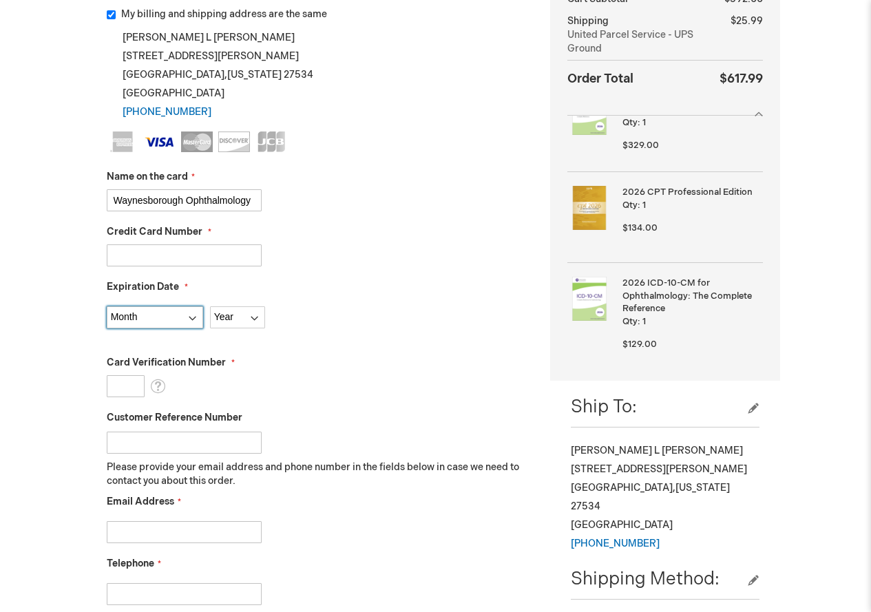
click at [171, 326] on select "Month [DATE] - [DATE] - [DATE] - [DATE] - [DATE] - [DATE] - [DATE] - [DATE] - […" at bounding box center [155, 317] width 96 height 22
select select "11"
click at [107, 306] on select "Month [DATE] - [DATE] - [DATE] - [DATE] - [DATE] - [DATE] - [DATE] - [DATE] - […" at bounding box center [155, 317] width 96 height 22
click at [253, 317] on select "Year [DATE] 2026 2027 2028 2029 2030 2031 2032 2033 2034 2035" at bounding box center [237, 317] width 55 height 22
select select "2028"
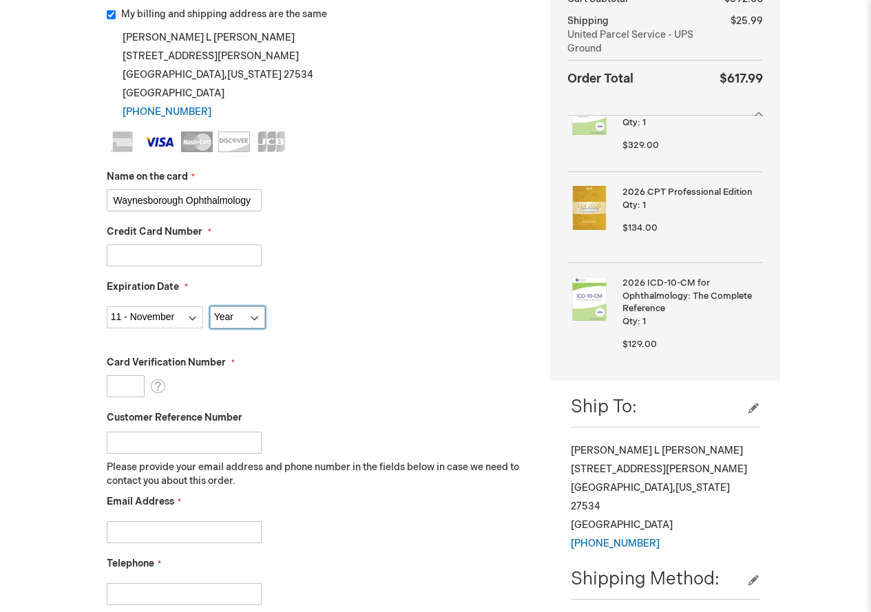
click at [210, 306] on select "Year [DATE] 2026 2027 2028 2029 2030 2031 2032 2033 2034 2035" at bounding box center [237, 317] width 55 height 22
click at [118, 384] on input "Card Verification Number" at bounding box center [126, 386] width 38 height 22
type input "893"
click at [149, 445] on input "Customer Reference Number" at bounding box center [184, 443] width 155 height 22
click at [139, 535] on input "Email Address" at bounding box center [184, 532] width 155 height 22
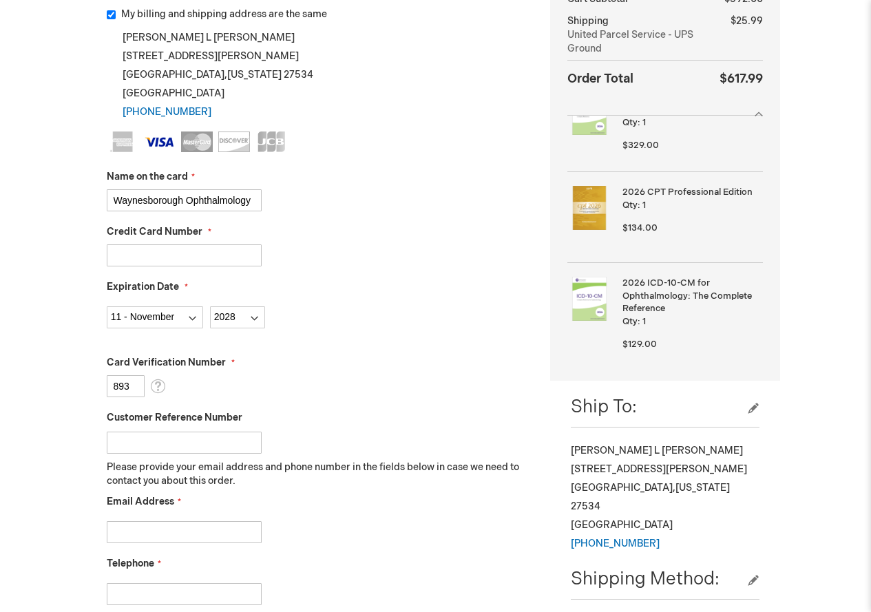
type input "[EMAIL_ADDRESS][DOMAIN_NAME]"
type input "9197348440"
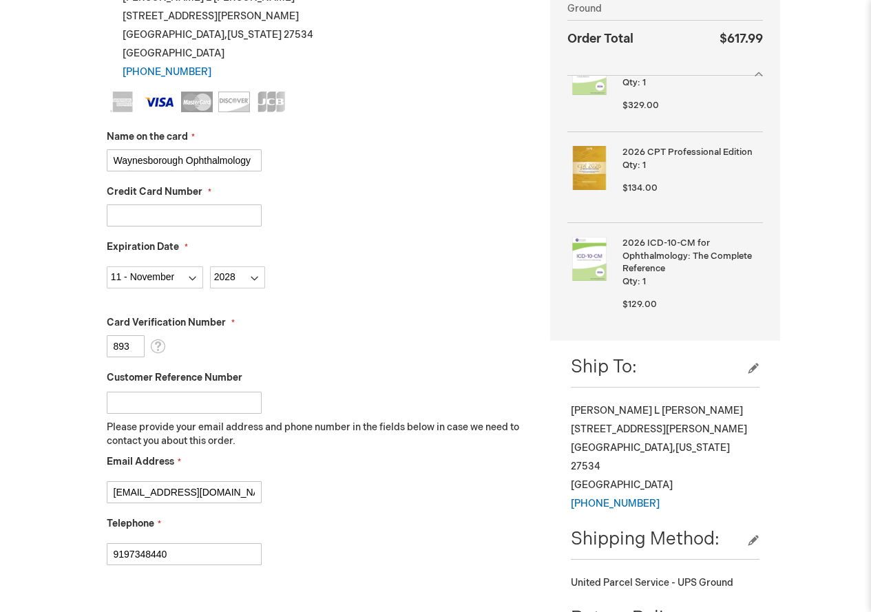
scroll to position [482, 0]
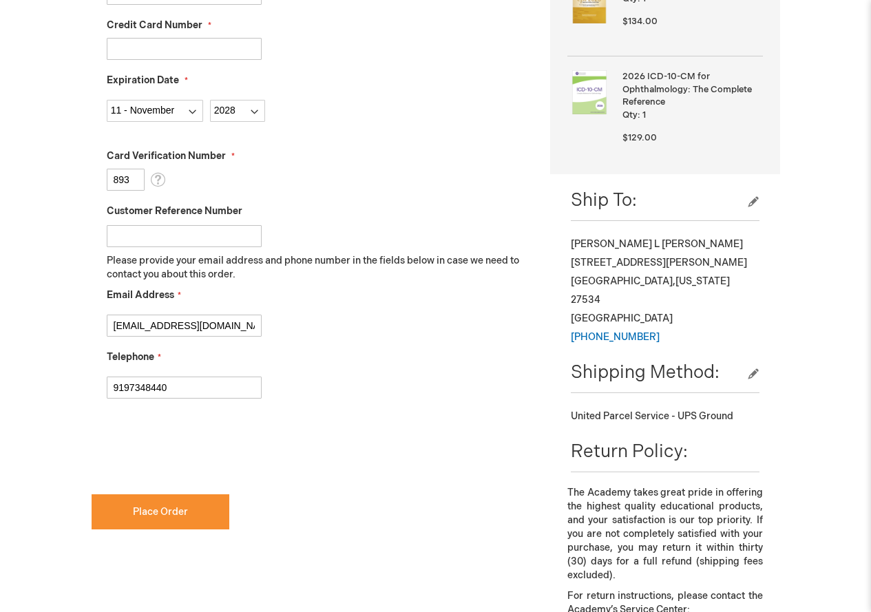
checkbox input "true"
click at [149, 516] on span "Place Order" at bounding box center [160, 512] width 55 height 12
